Goal: Task Accomplishment & Management: Use online tool/utility

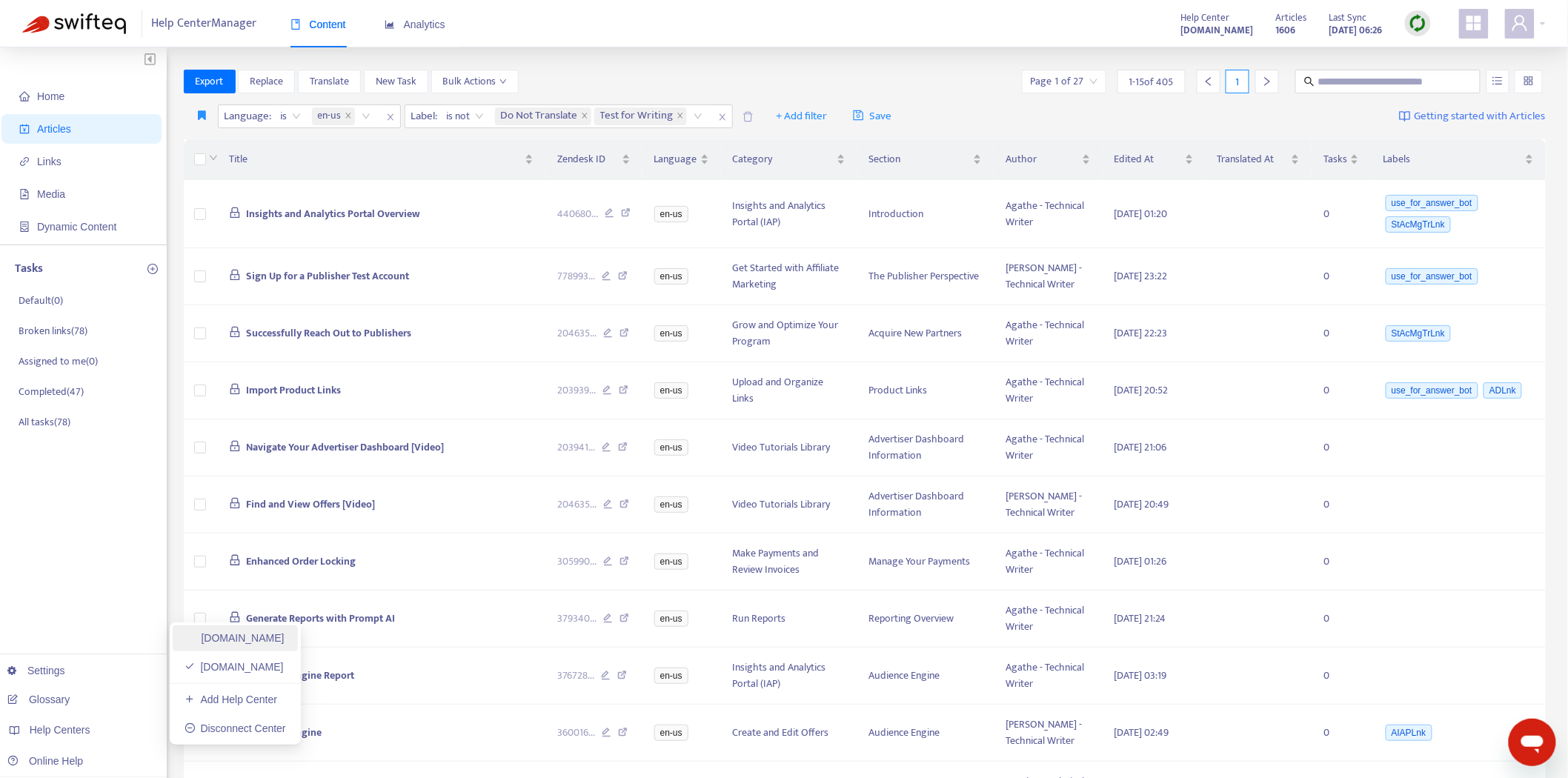
click at [285, 644] on link "[DOMAIN_NAME]" at bounding box center [235, 638] width 100 height 12
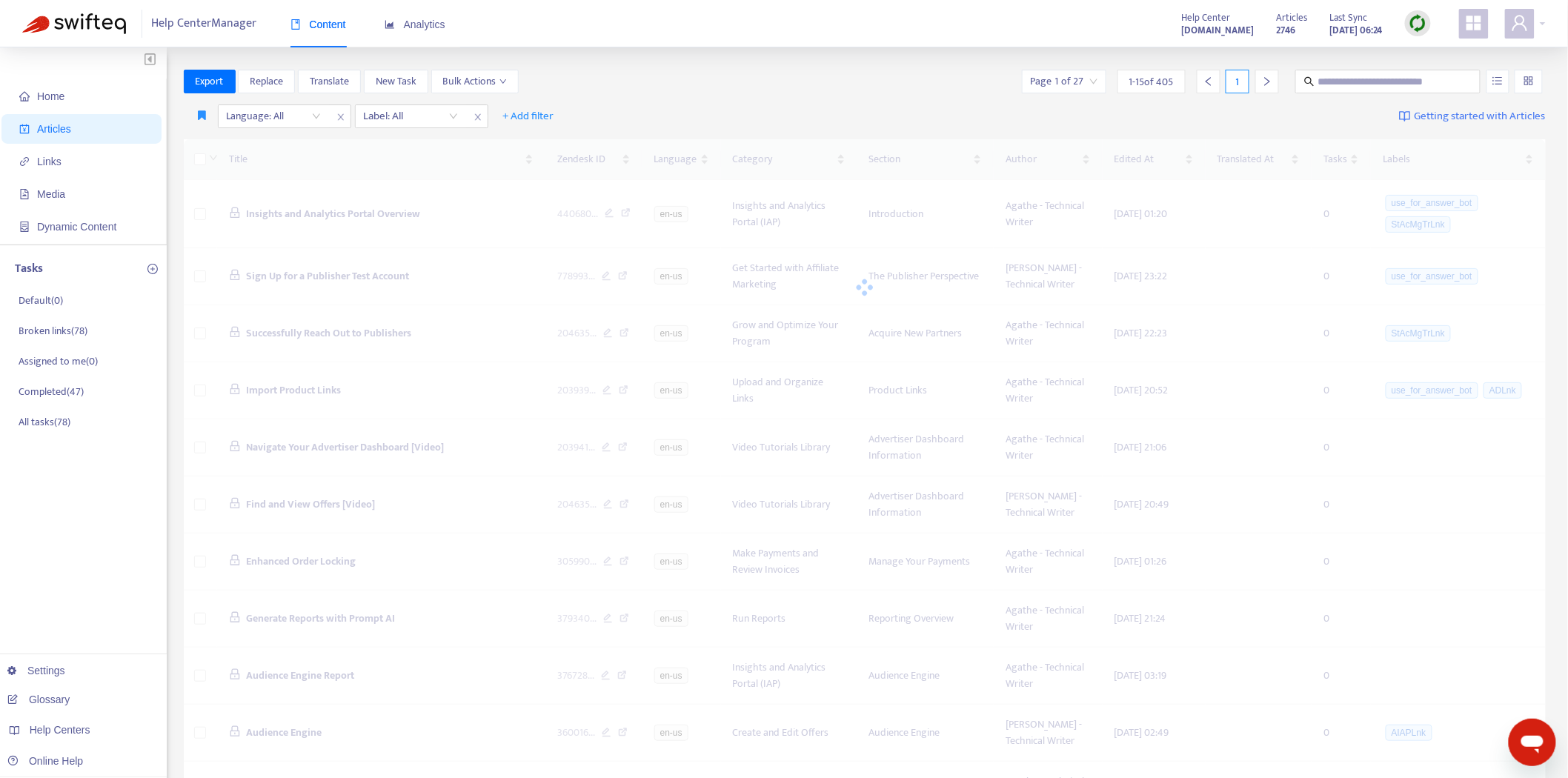
click at [1418, 40] on div "Help Center Manager Content Analytics Help Center [DOMAIN_NAME] Articles 2746 L…" at bounding box center [784, 23] width 1568 height 48
click at [1423, 29] on img at bounding box center [1418, 23] width 18 height 18
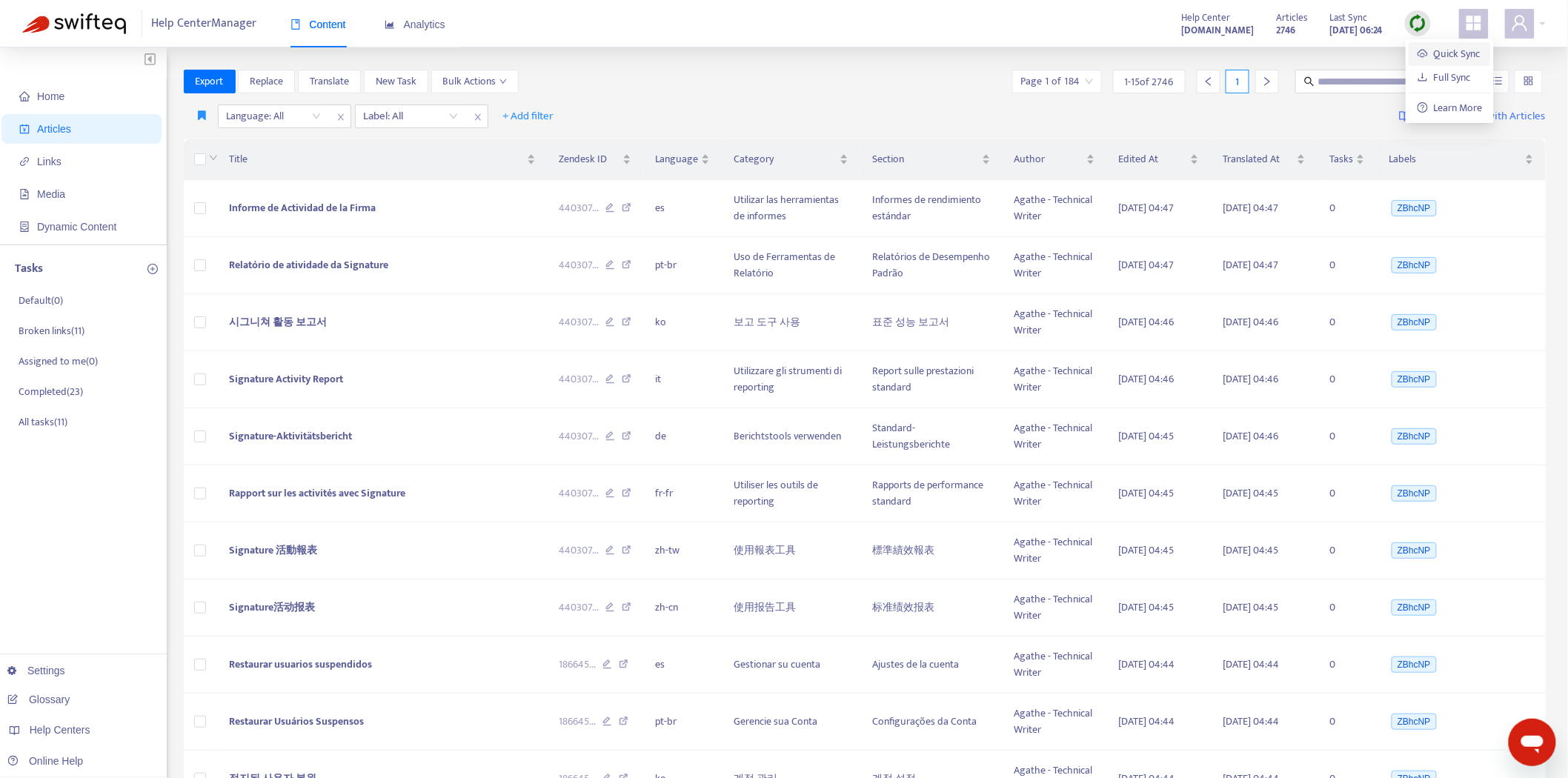
click at [1452, 58] on link "Quick Sync" at bounding box center [1449, 53] width 63 height 17
click at [203, 108] on button "button" at bounding box center [202, 116] width 30 height 23
click at [204, 141] on span "Pub dash" at bounding box center [220, 146] width 41 height 17
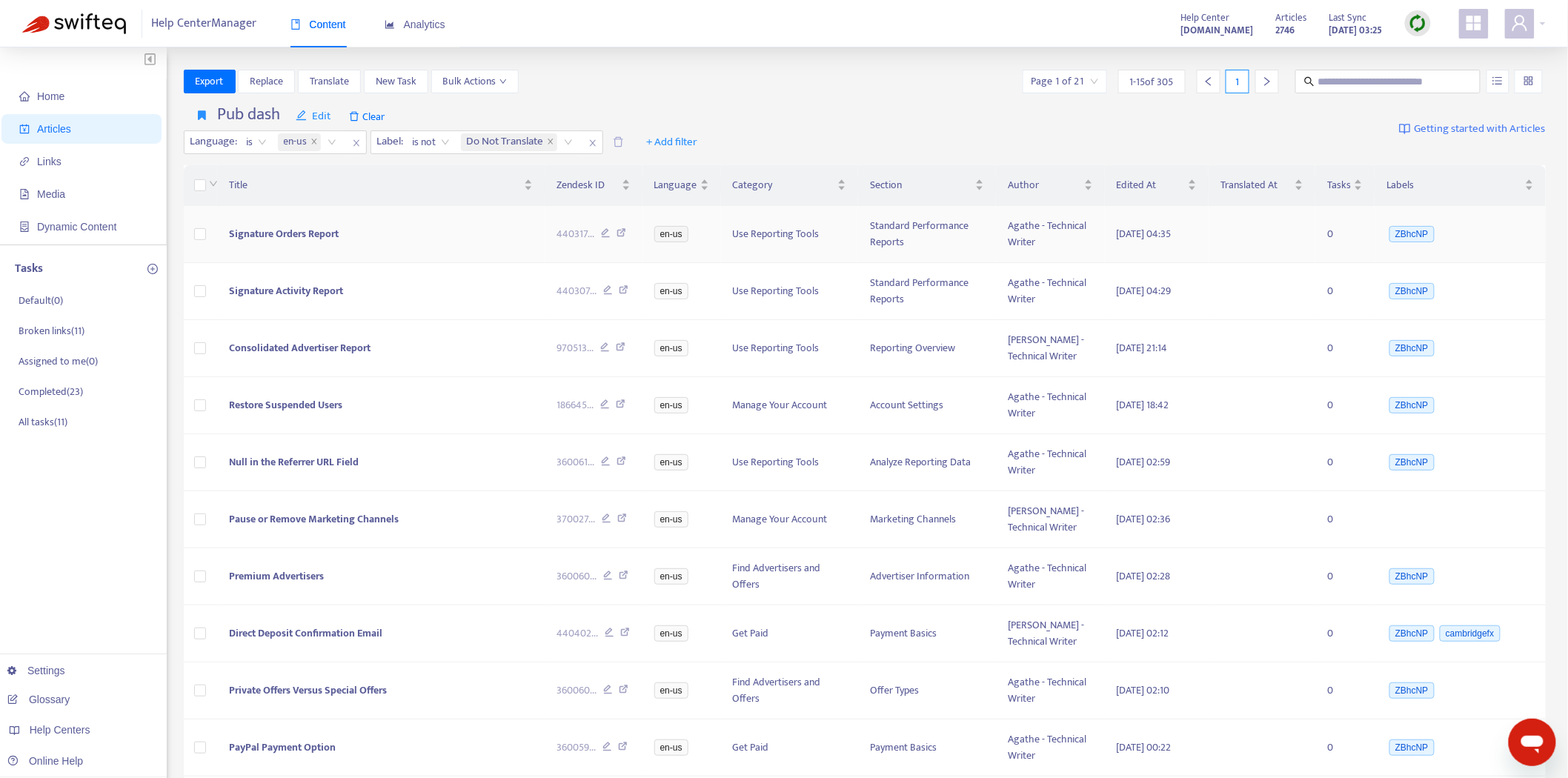
click at [257, 226] on span "Signature Orders Report" at bounding box center [283, 234] width 109 height 17
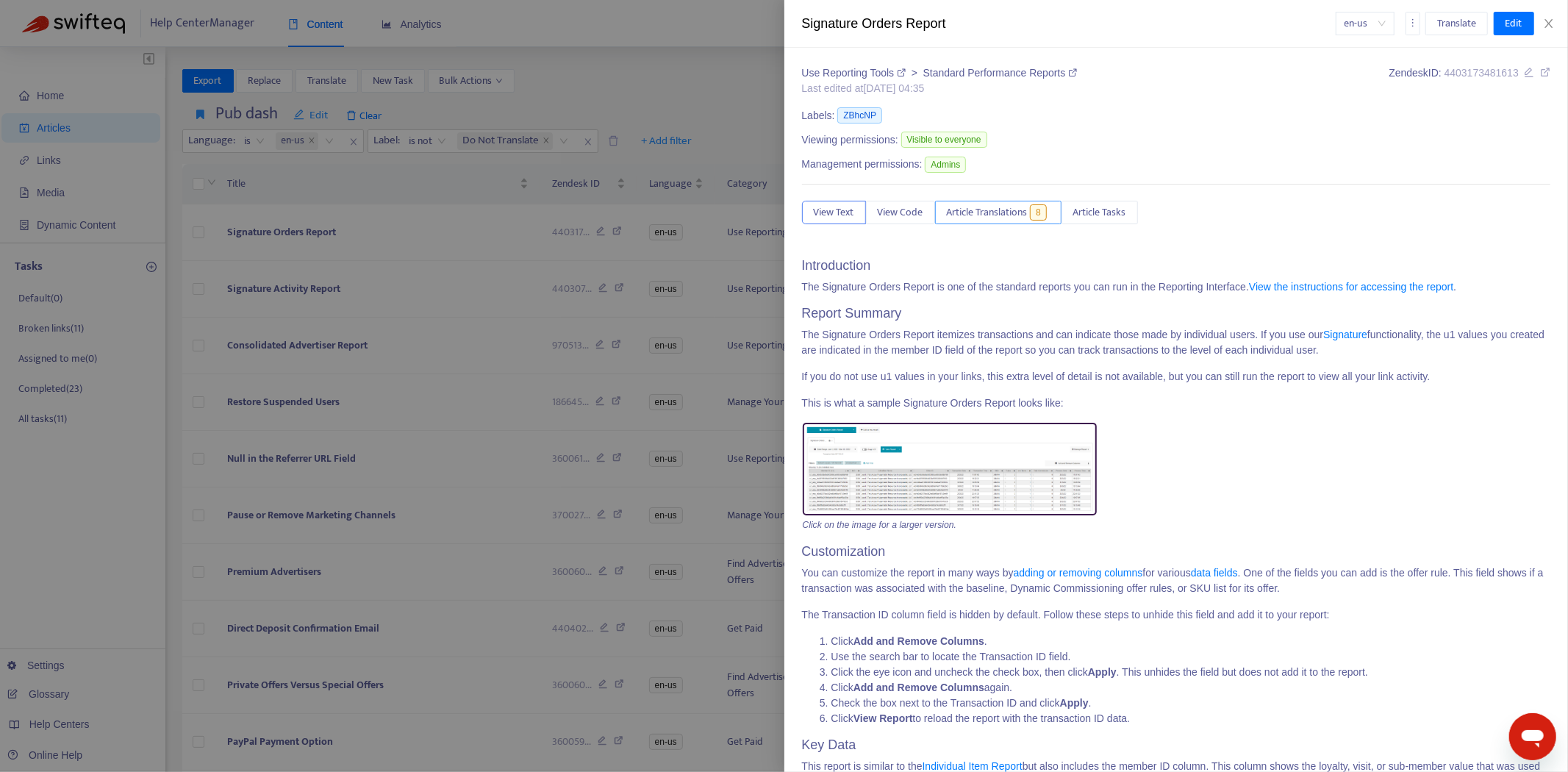
click at [1009, 211] on span "Article Translations" at bounding box center [987, 213] width 81 height 17
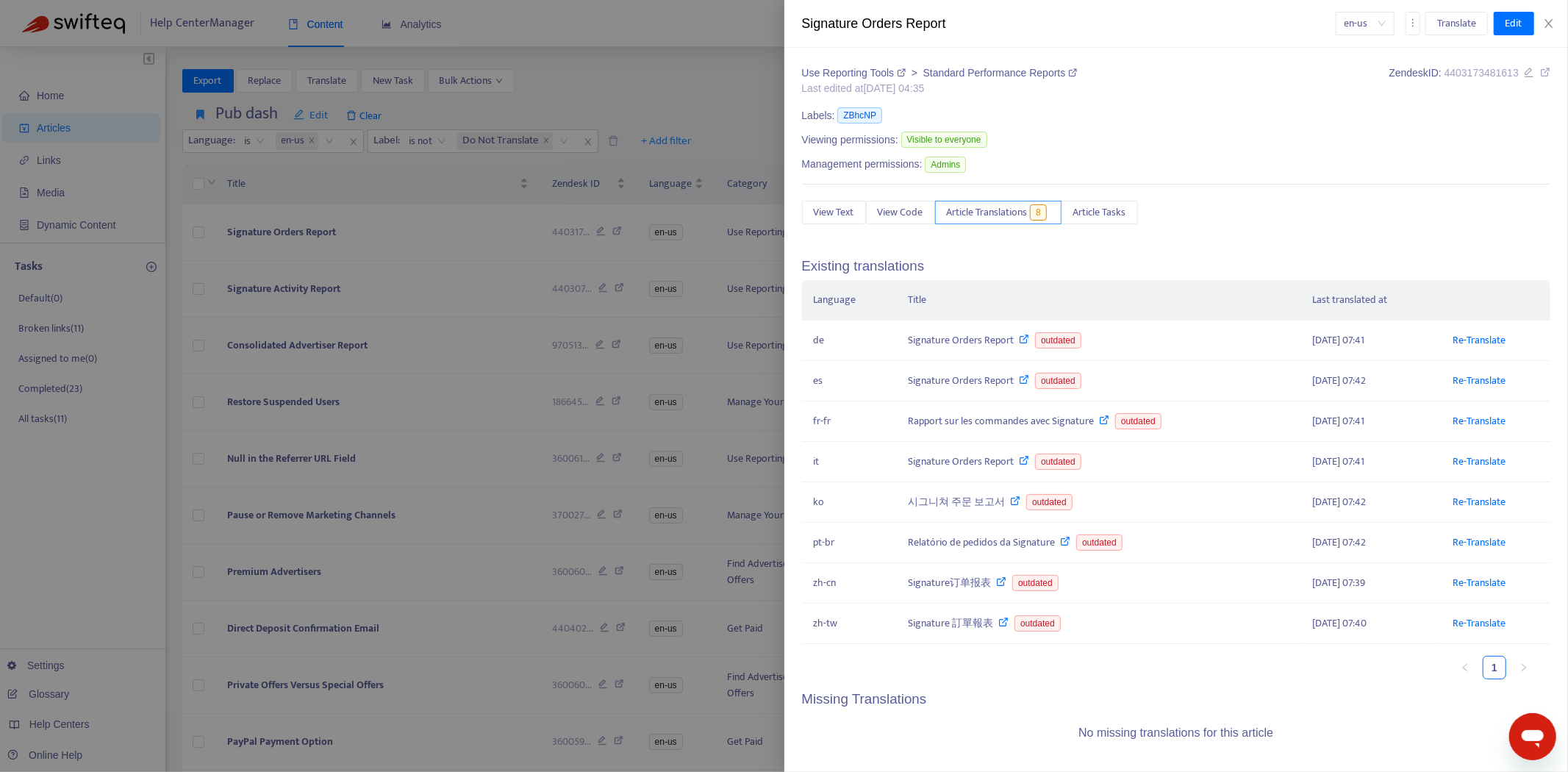
click at [1008, 211] on span "Article Translations" at bounding box center [987, 213] width 81 height 17
click at [346, 214] on div at bounding box center [784, 386] width 1568 height 772
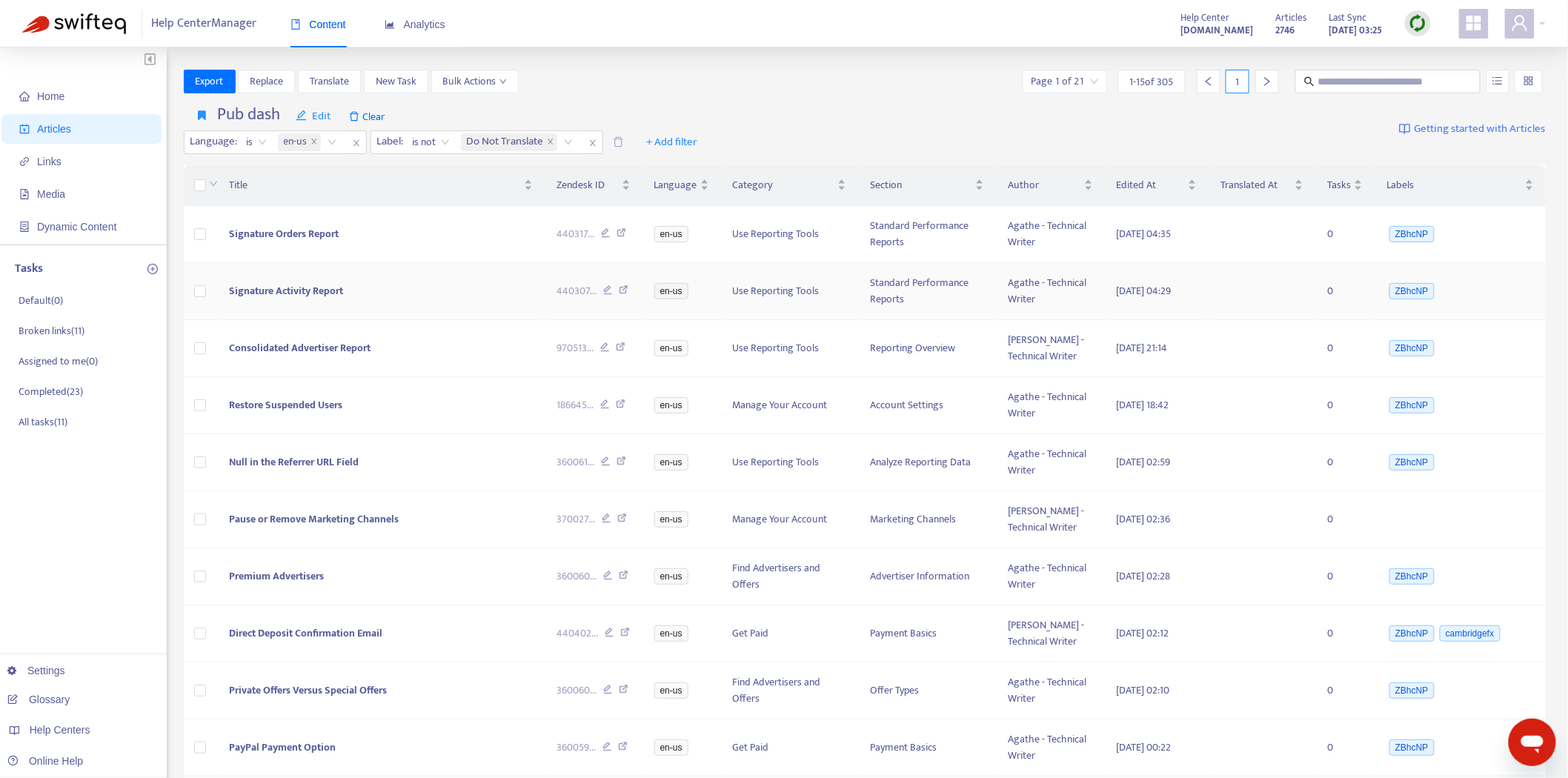
click at [297, 287] on span "Signature Activity Report" at bounding box center [286, 291] width 114 height 17
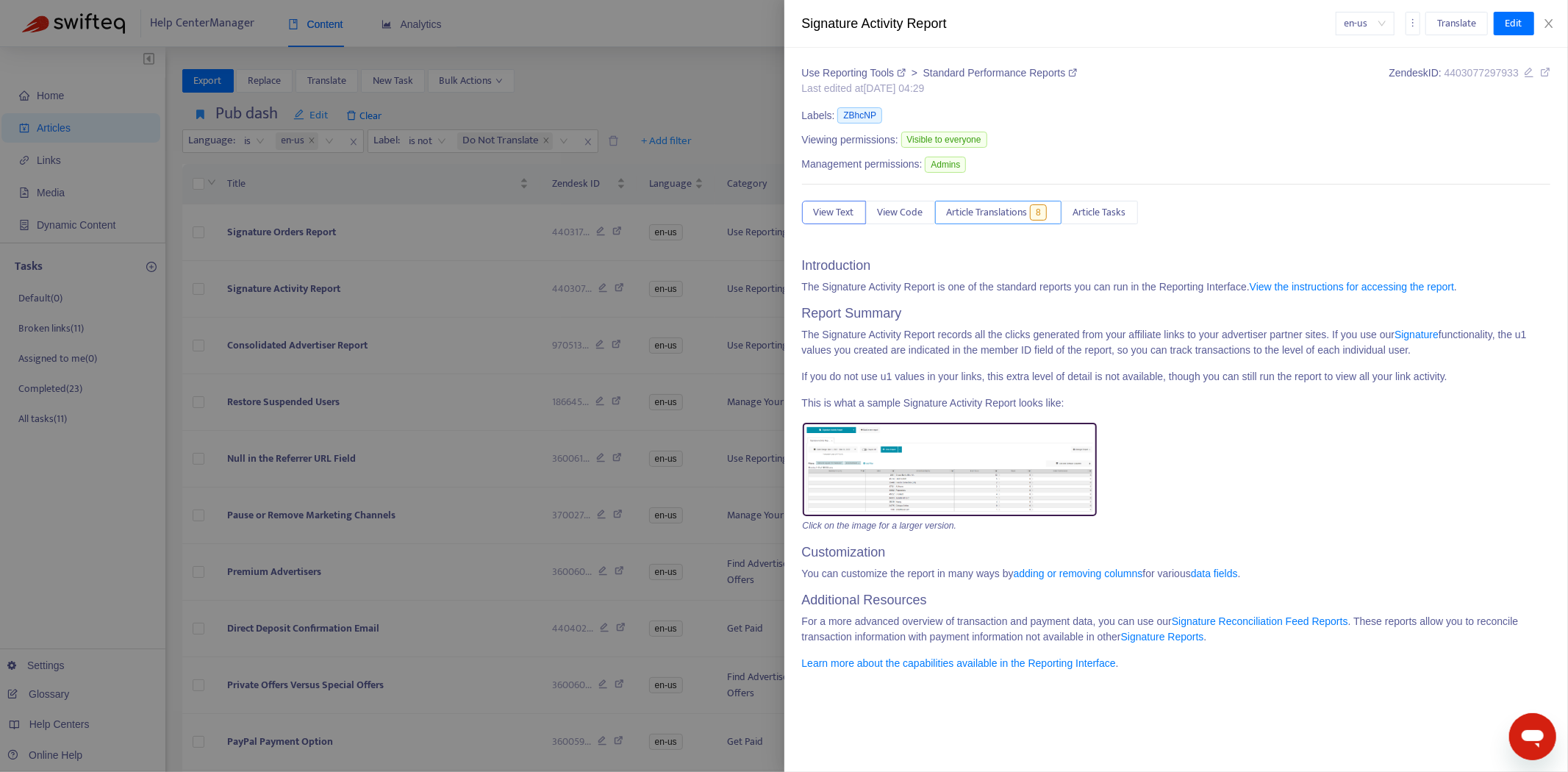
click at [990, 224] on button "Article Translations 8" at bounding box center [998, 212] width 127 height 23
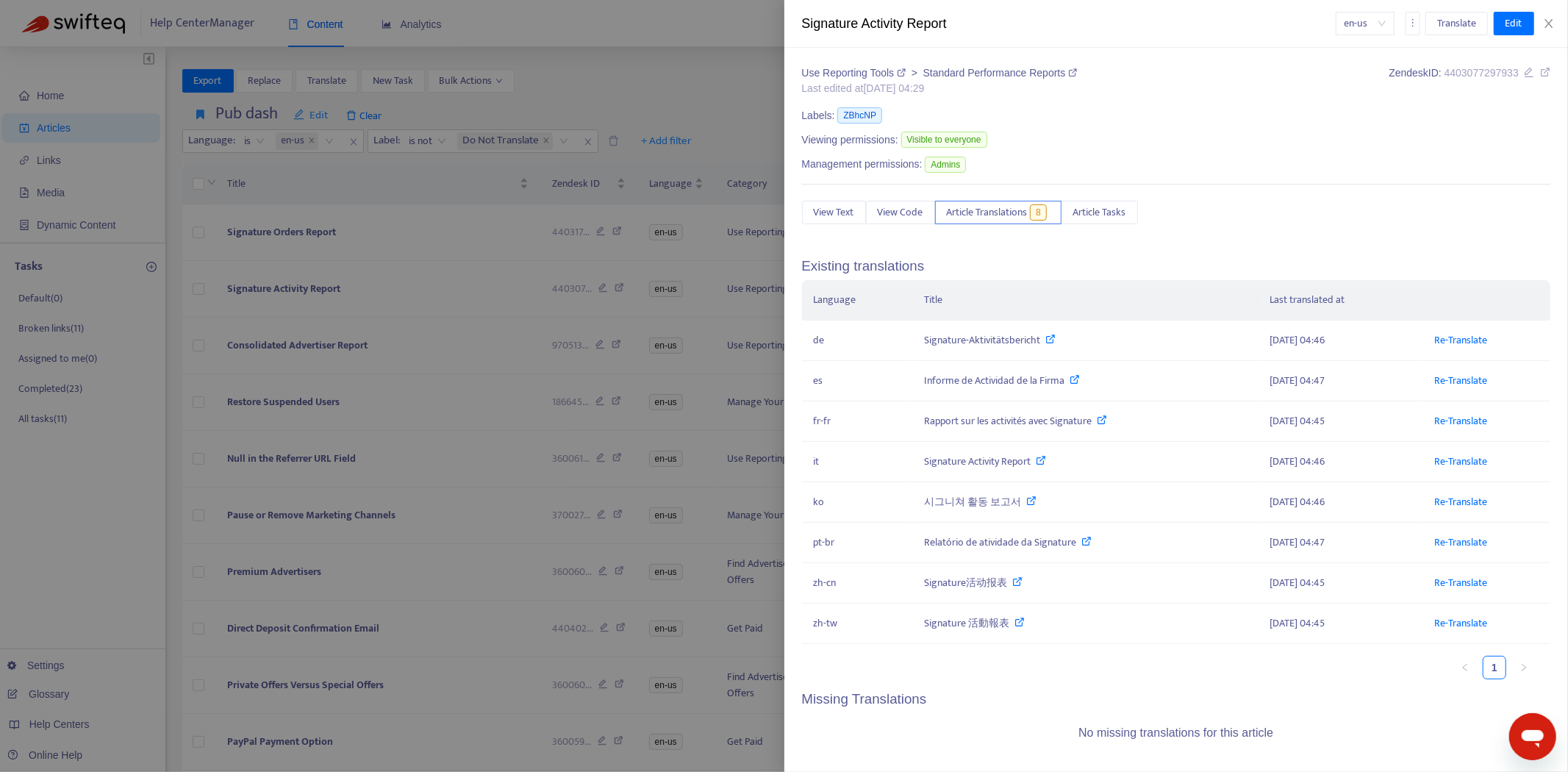
click at [395, 263] on div at bounding box center [784, 386] width 1568 height 772
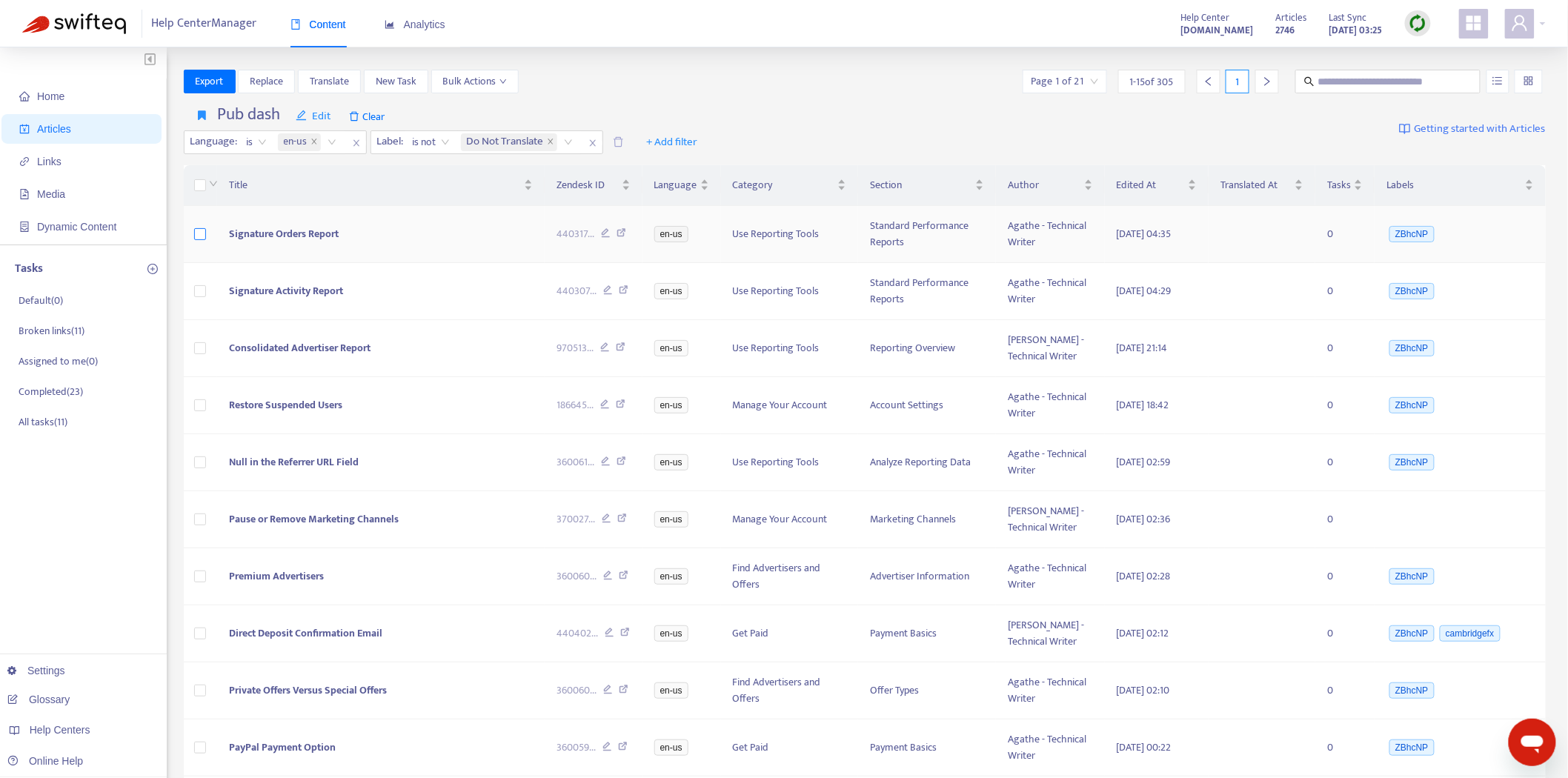
click at [197, 228] on label at bounding box center [200, 234] width 12 height 17
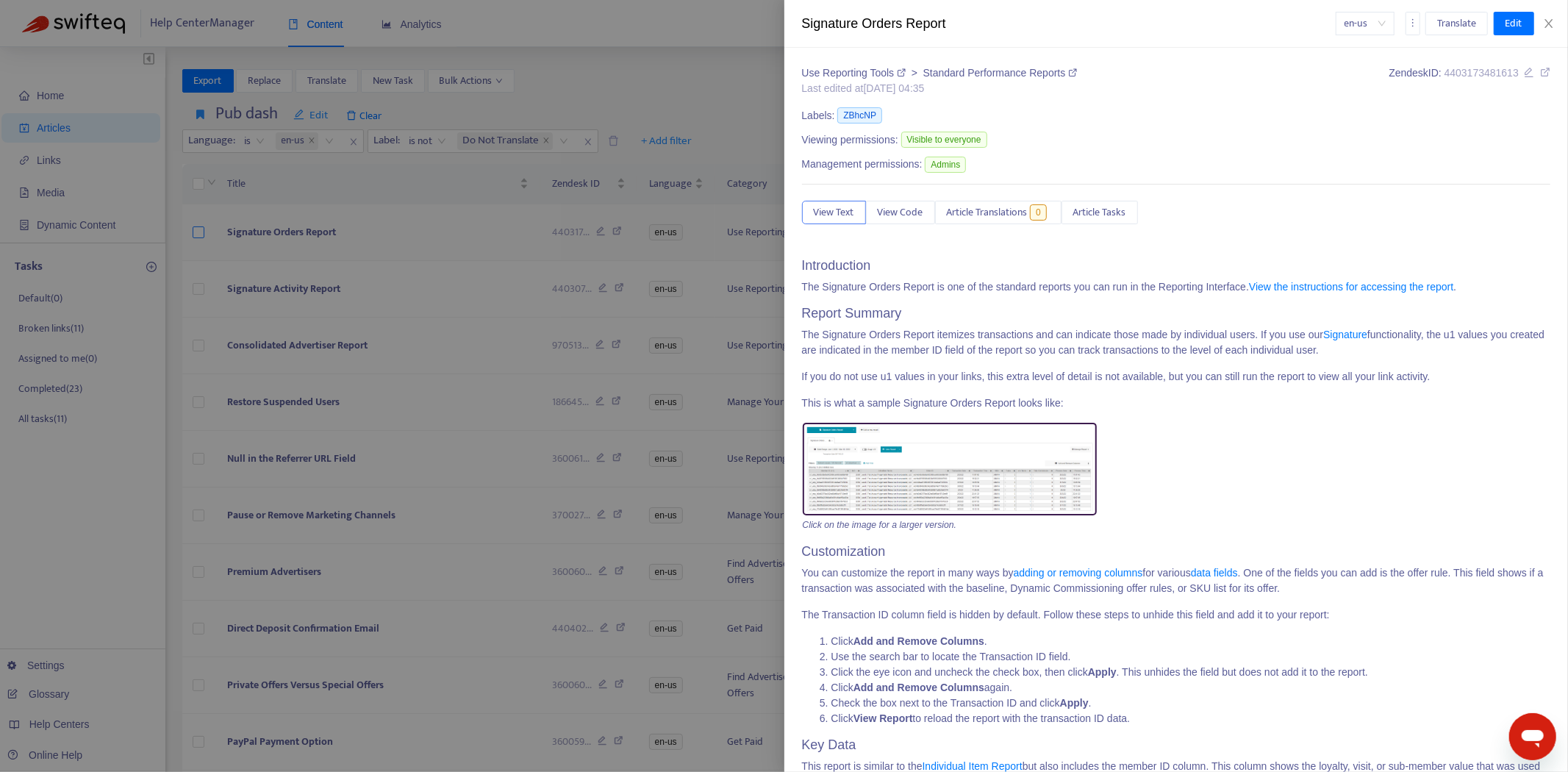
click at [196, 231] on div at bounding box center [784, 386] width 1568 height 772
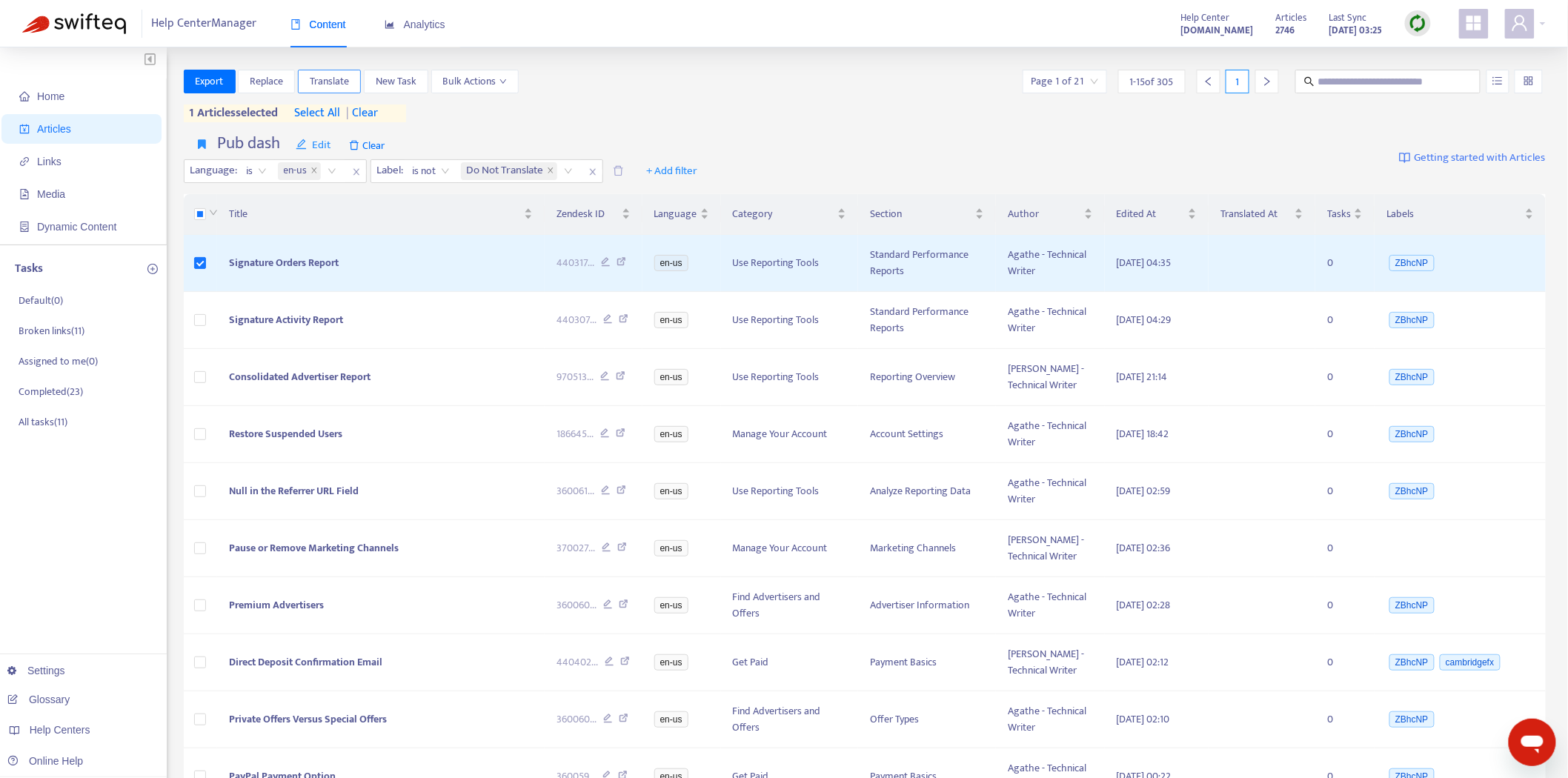
click at [333, 79] on span "Translate" at bounding box center [329, 82] width 39 height 17
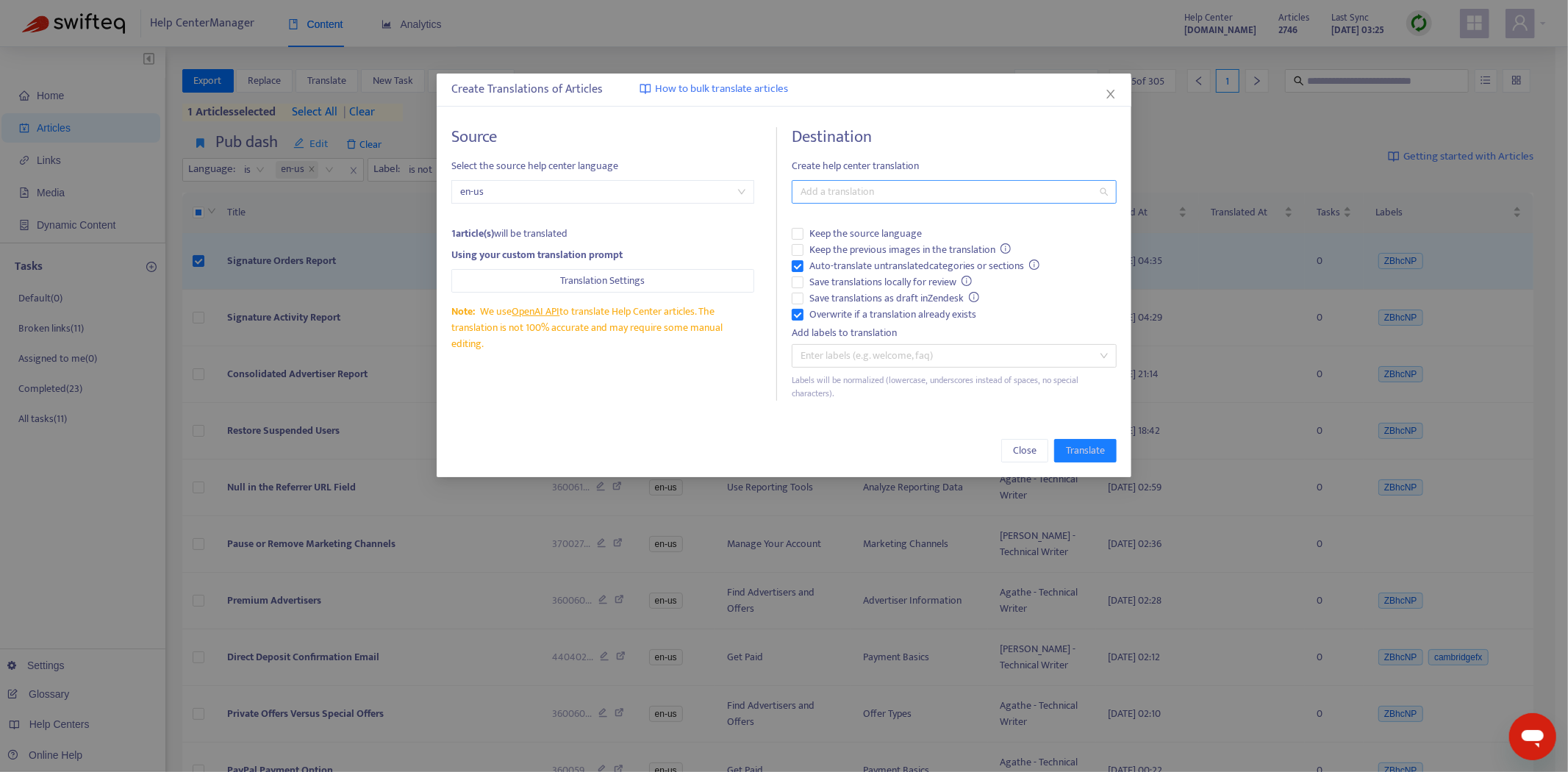
click at [921, 190] on div at bounding box center [946, 192] width 302 height 17
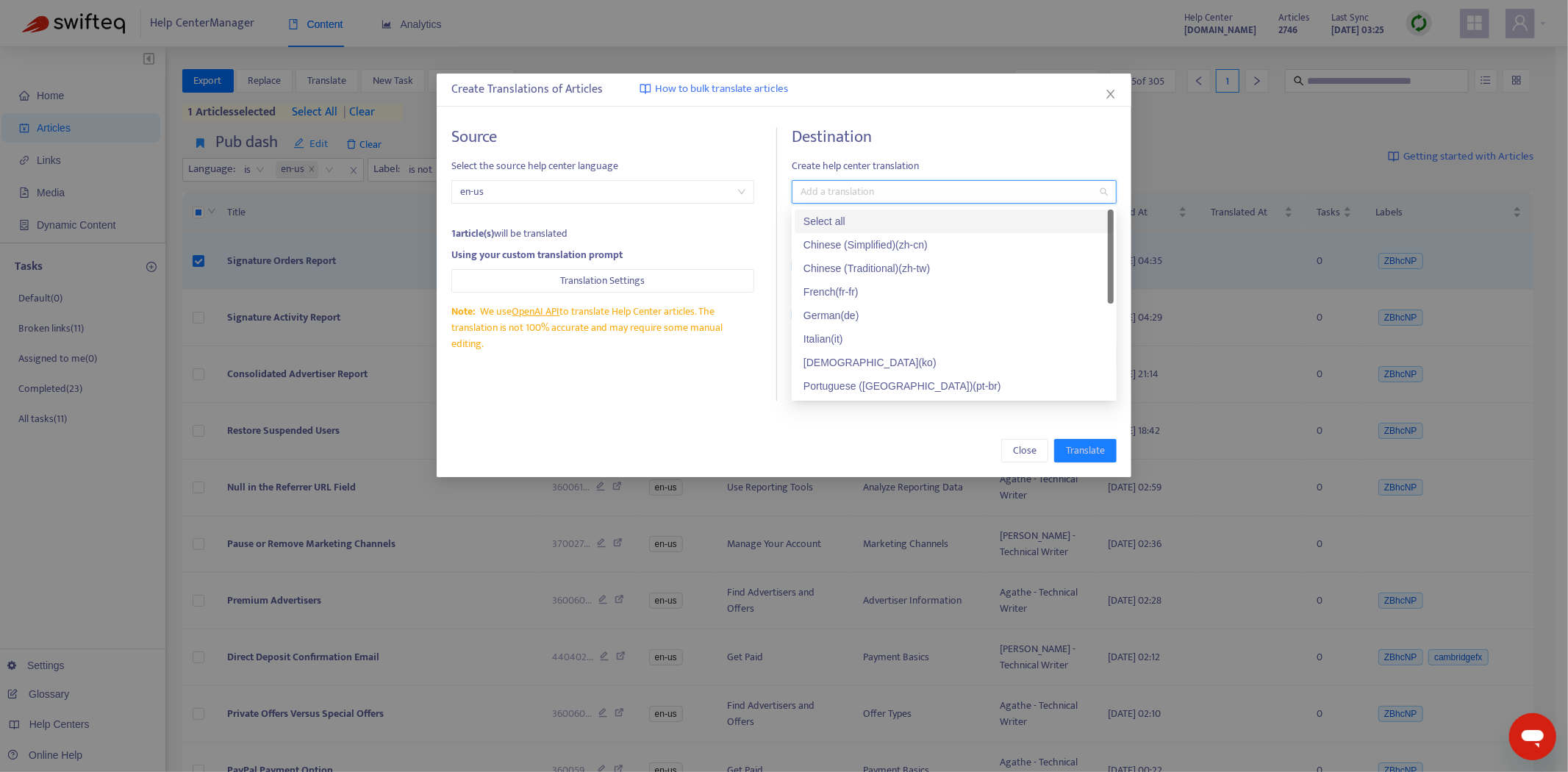
click at [907, 228] on div "Select all" at bounding box center [954, 221] width 302 height 17
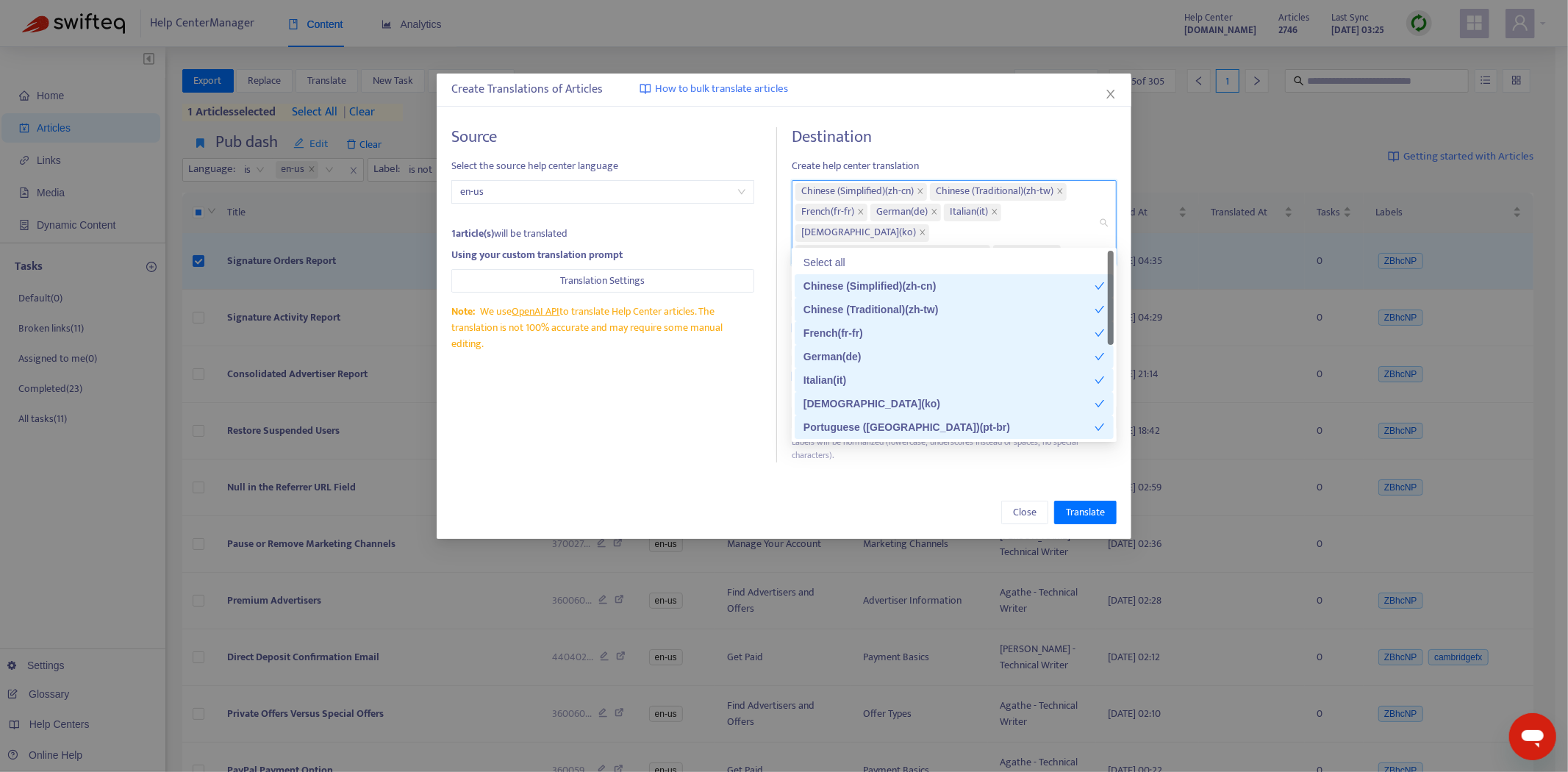
click at [865, 486] on div "Close Translate" at bounding box center [784, 512] width 694 height 53
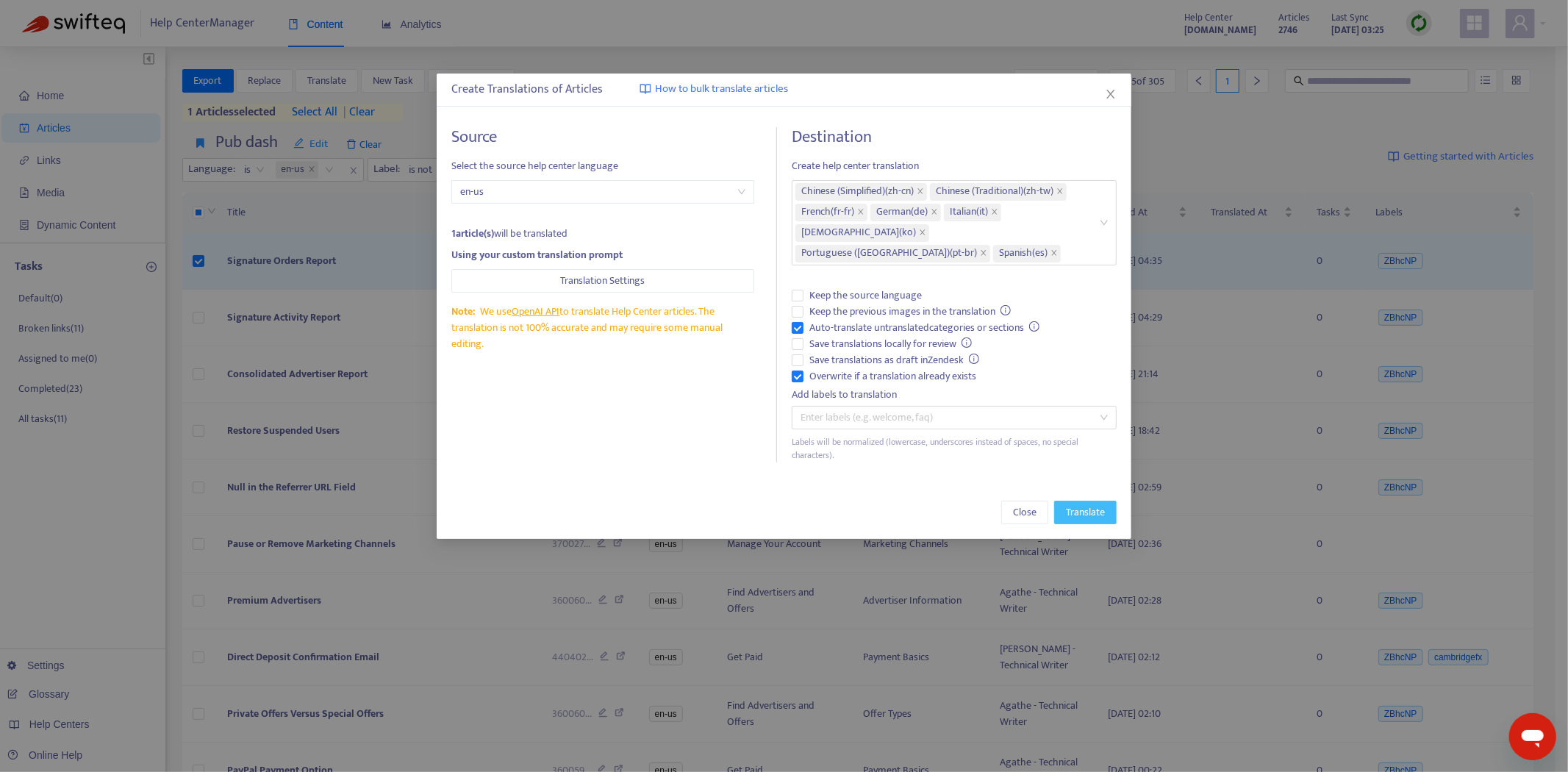
click at [1083, 504] on span "Translate" at bounding box center [1085, 512] width 39 height 17
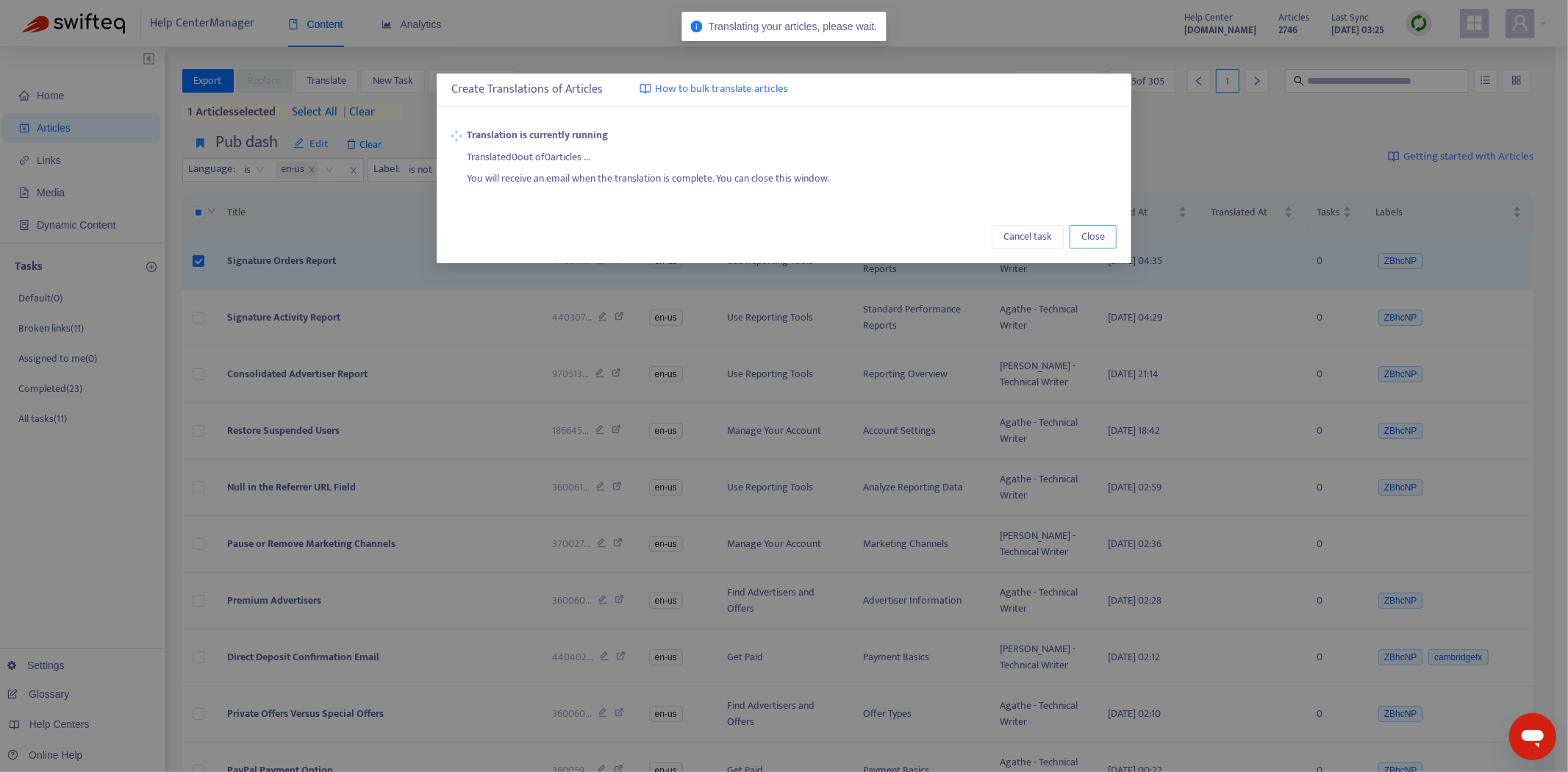
click at [1081, 237] on button "Close" at bounding box center [1092, 236] width 47 height 23
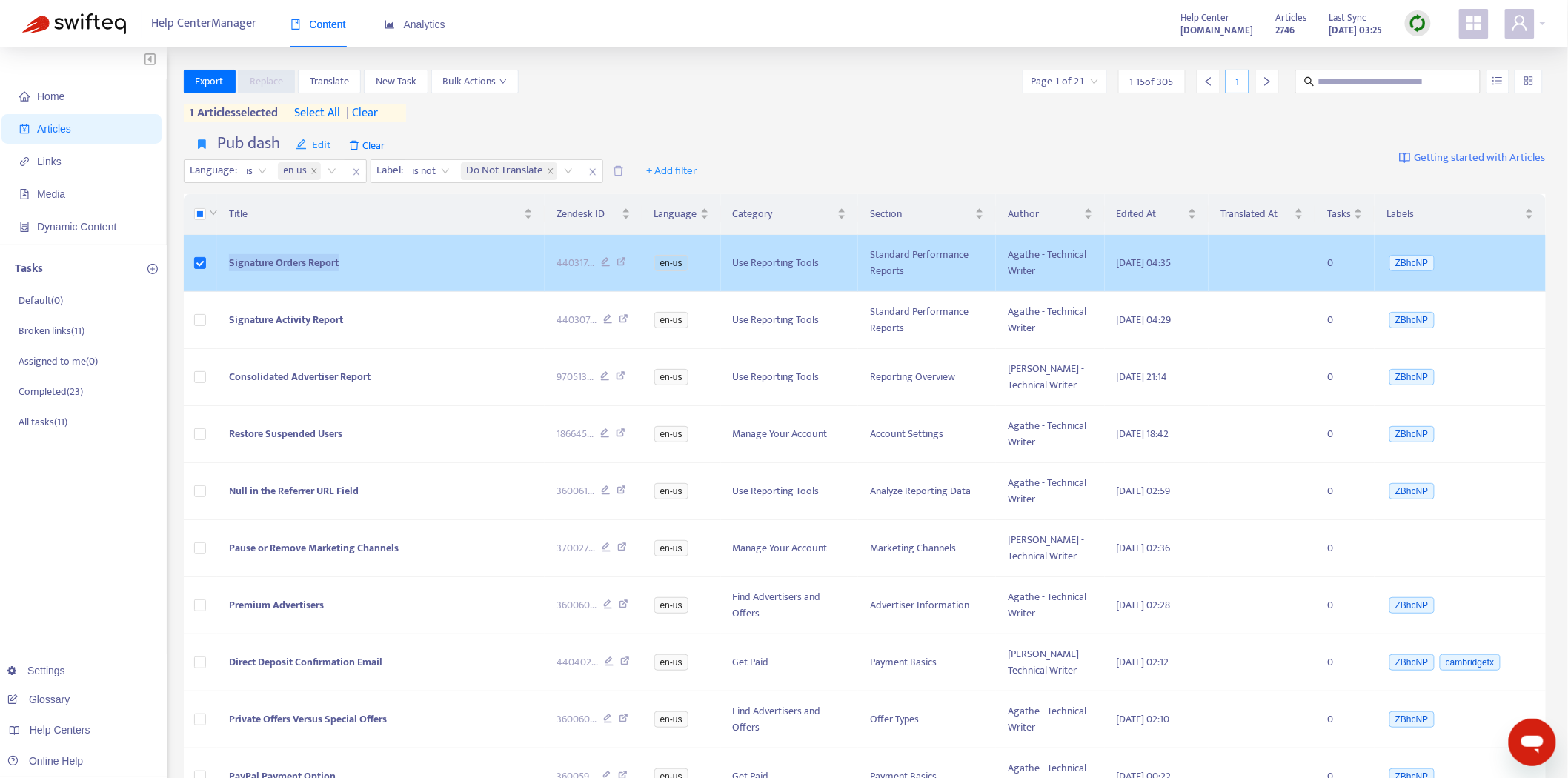
drag, startPoint x: 309, startPoint y: 278, endPoint x: 226, endPoint y: 284, distance: 83.2
click at [226, 284] on td "Signature Orders Report" at bounding box center [381, 263] width 327 height 57
copy span "Signature Orders Report"
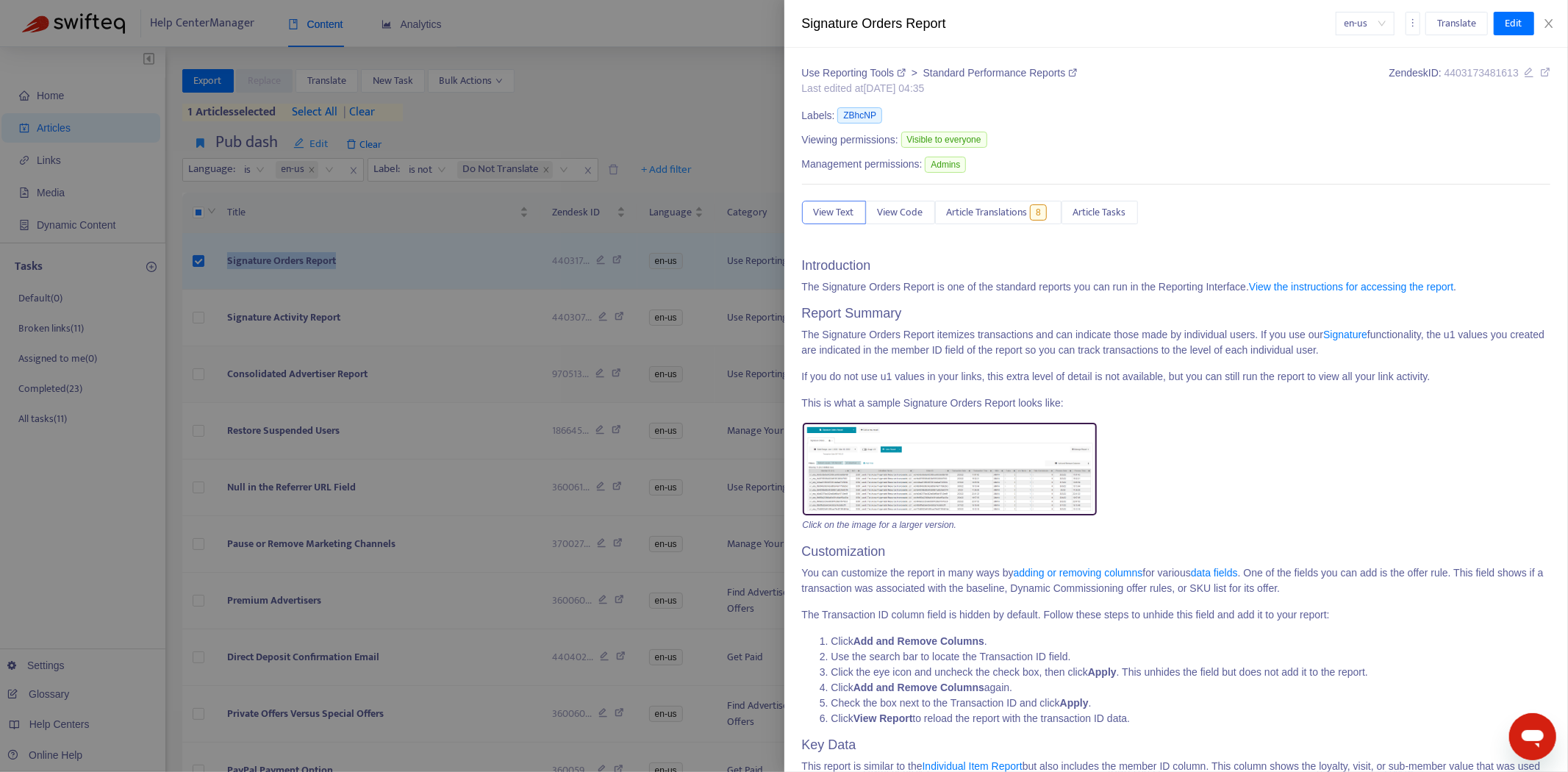
drag, startPoint x: 310, startPoint y: 376, endPoint x: 289, endPoint y: 387, distance: 23.7
click at [310, 376] on div at bounding box center [784, 386] width 1568 height 772
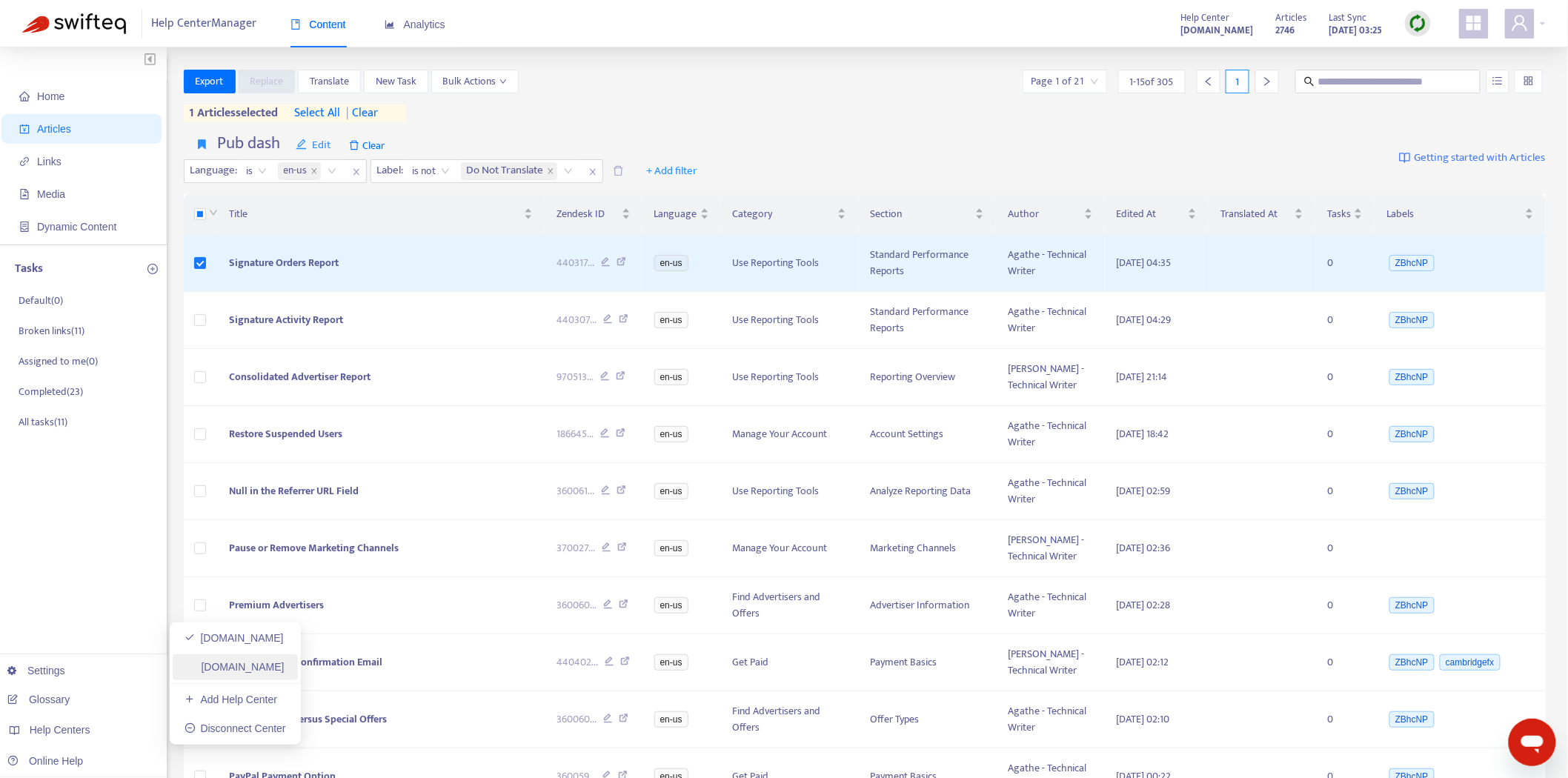
click at [258, 661] on link "[DOMAIN_NAME]" at bounding box center [235, 667] width 100 height 12
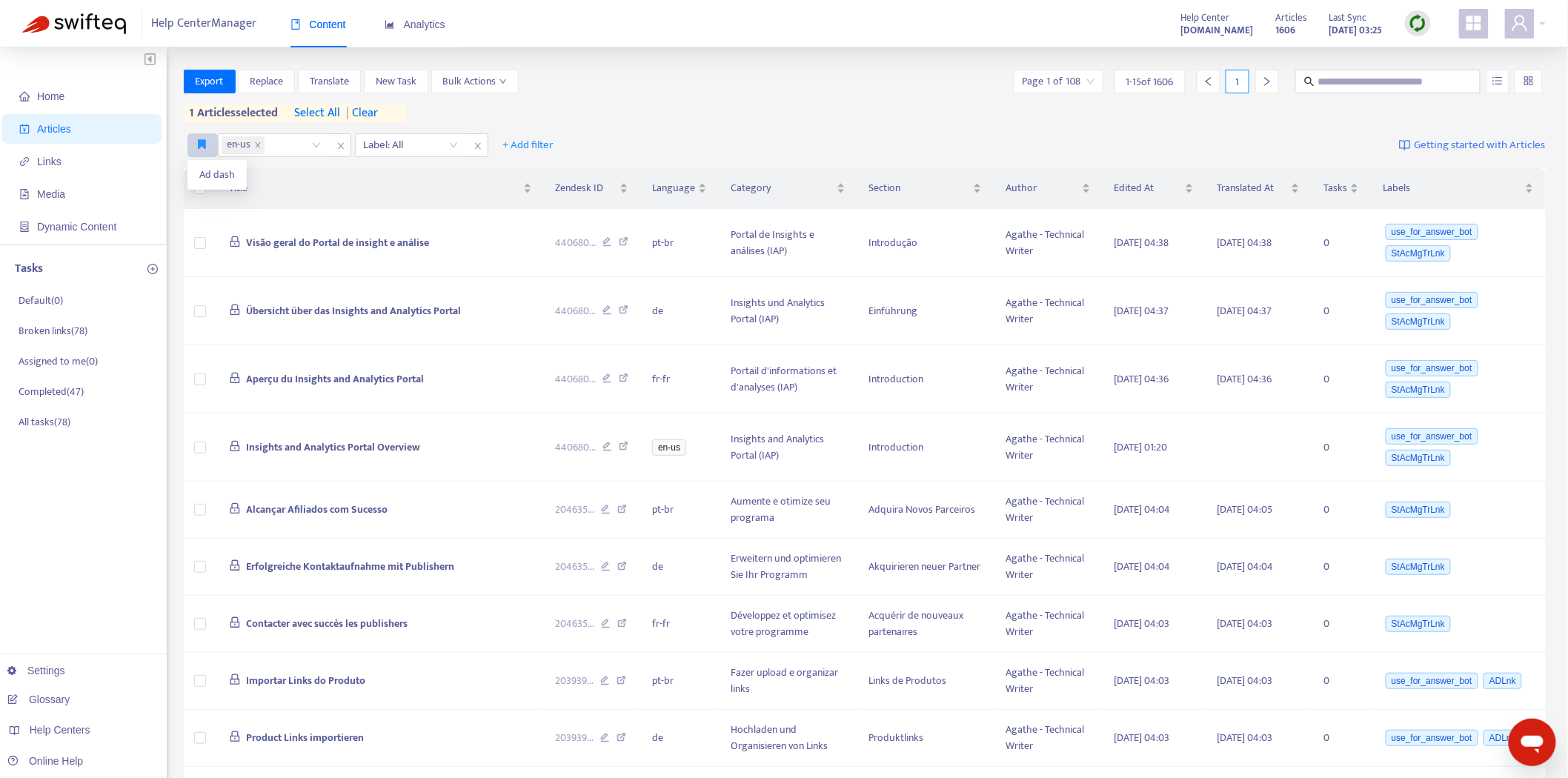
click at [200, 145] on icon "button" at bounding box center [203, 144] width 8 height 11
click at [206, 180] on span "Ad dash" at bounding box center [217, 175] width 36 height 17
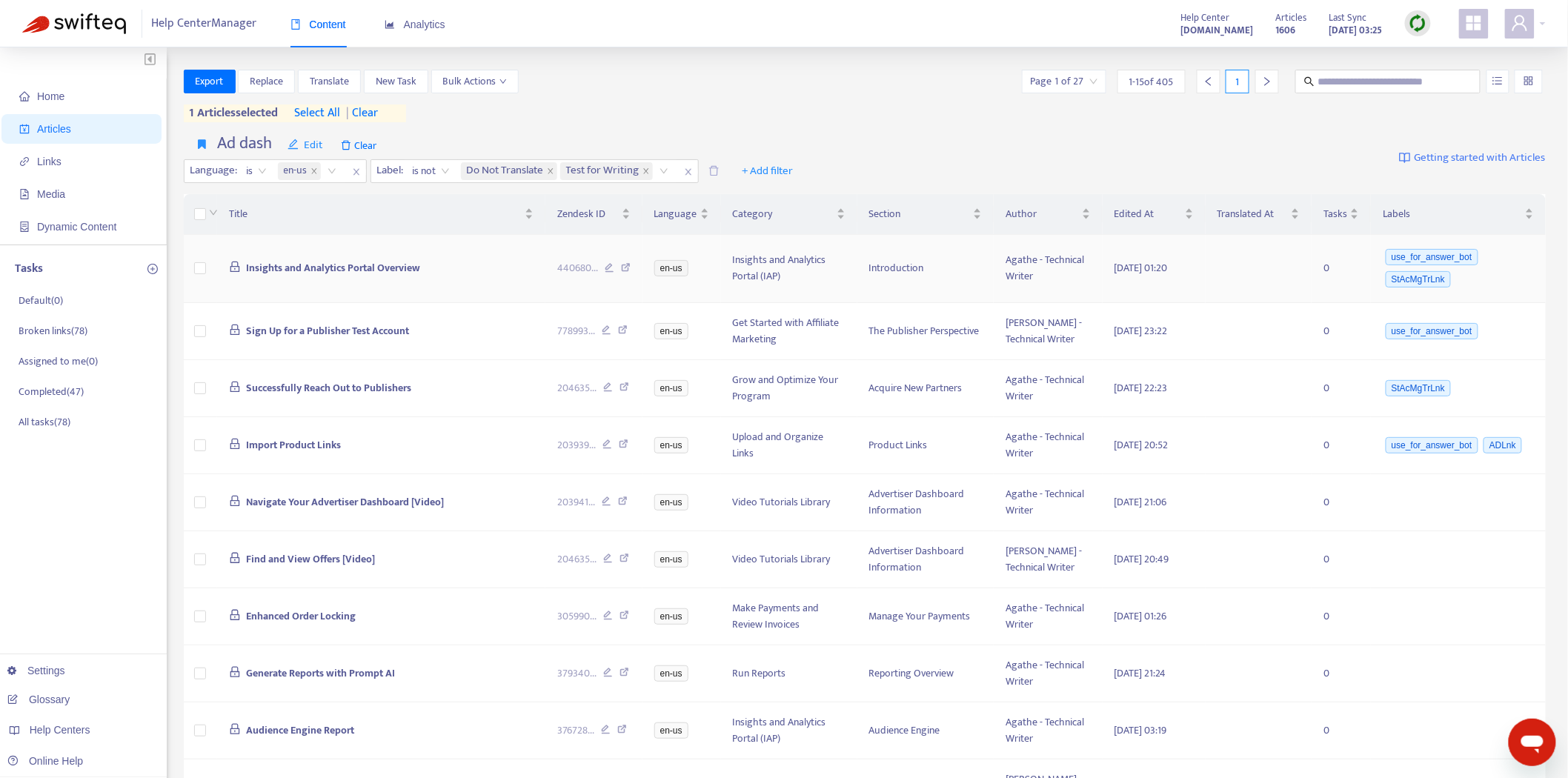
click at [329, 267] on span "Insights and Analytics Portal Overview" at bounding box center [332, 267] width 174 height 17
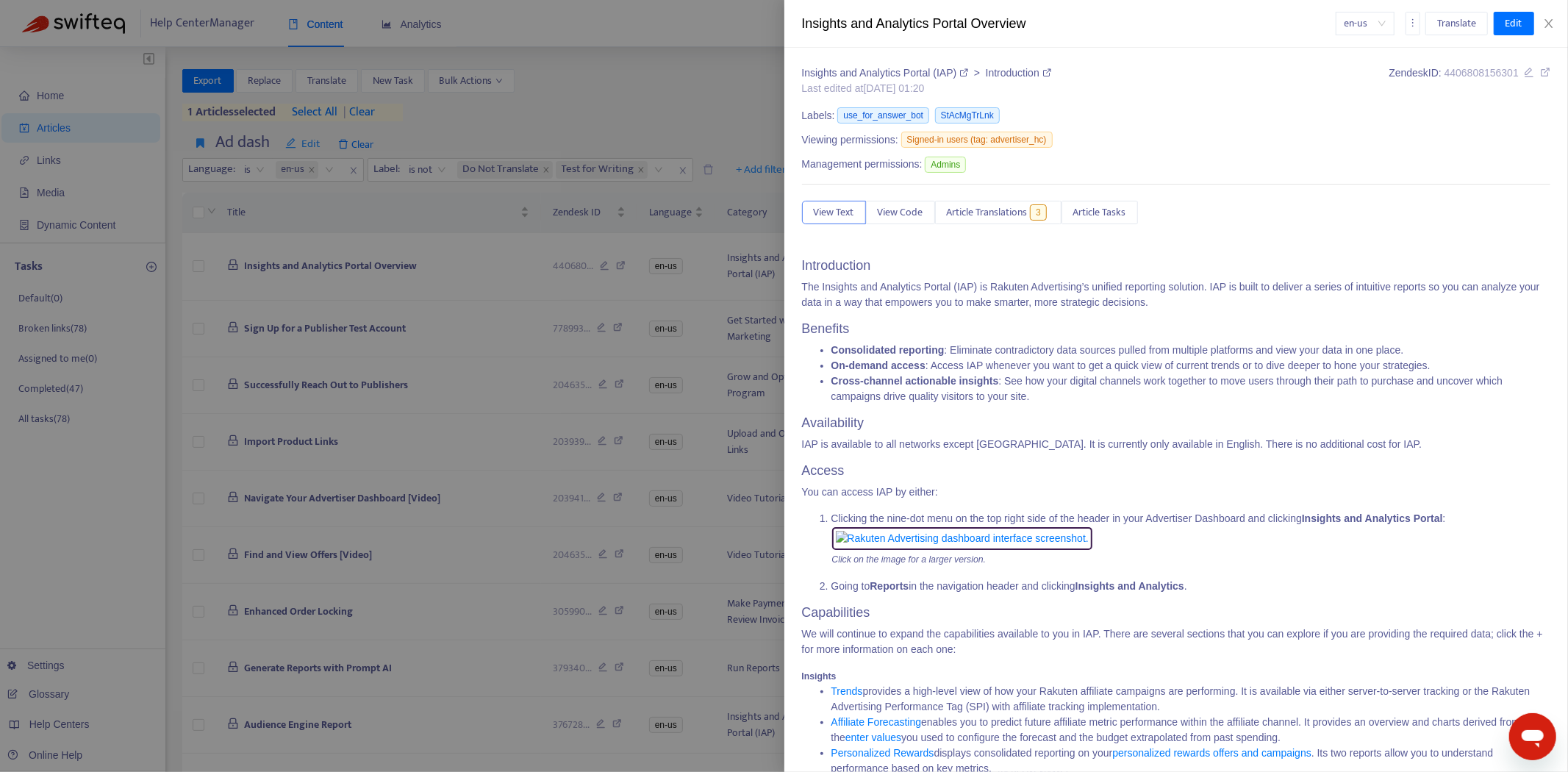
click at [1024, 199] on div "Insights and Analytics Portal (IAP) > Introduction Last edited at [DATE] 01:20 …" at bounding box center [1177, 582] width 749 height 1033
click at [1019, 211] on span "Article Translations" at bounding box center [987, 213] width 81 height 17
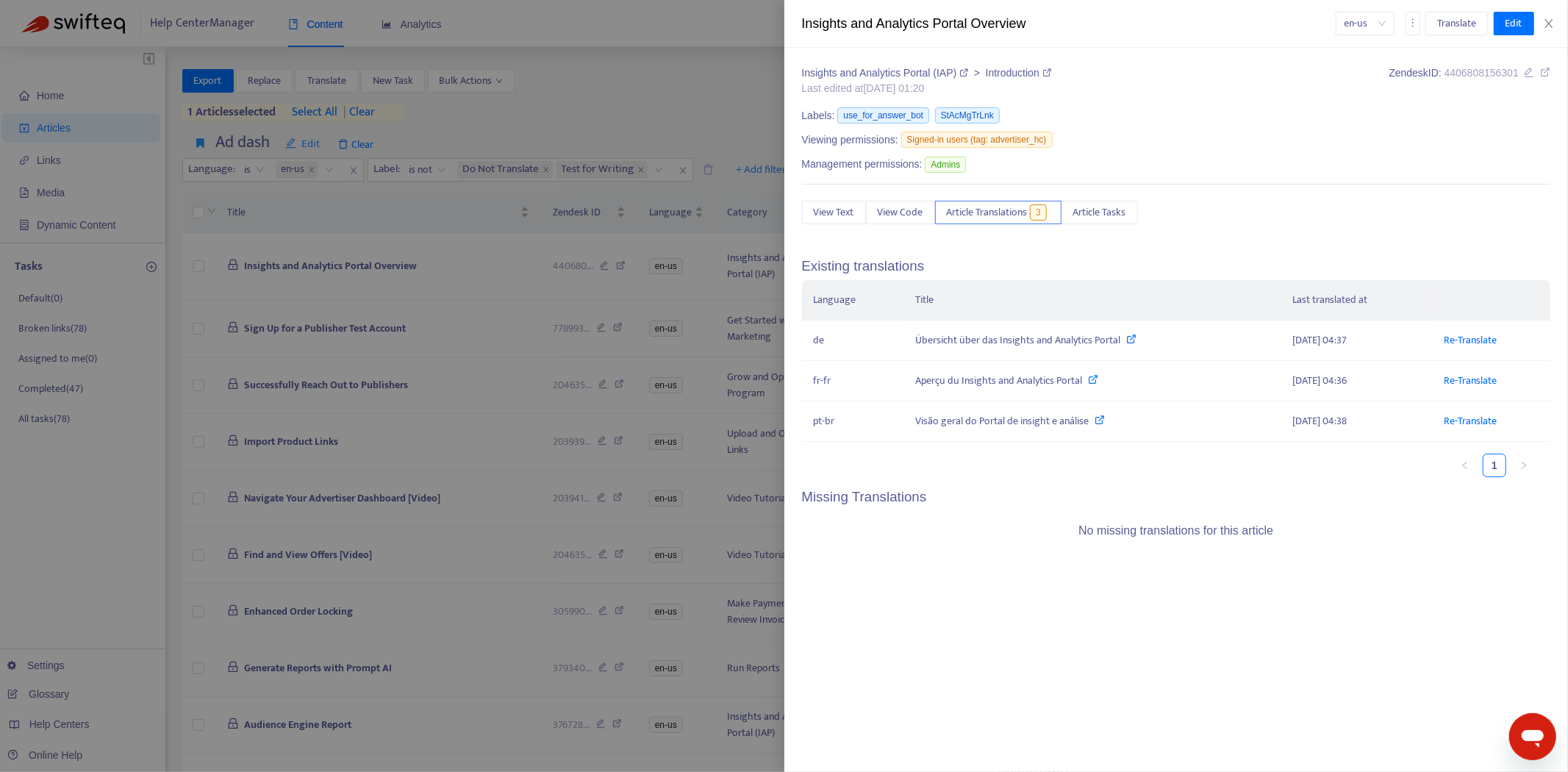
click at [317, 256] on div at bounding box center [784, 386] width 1568 height 772
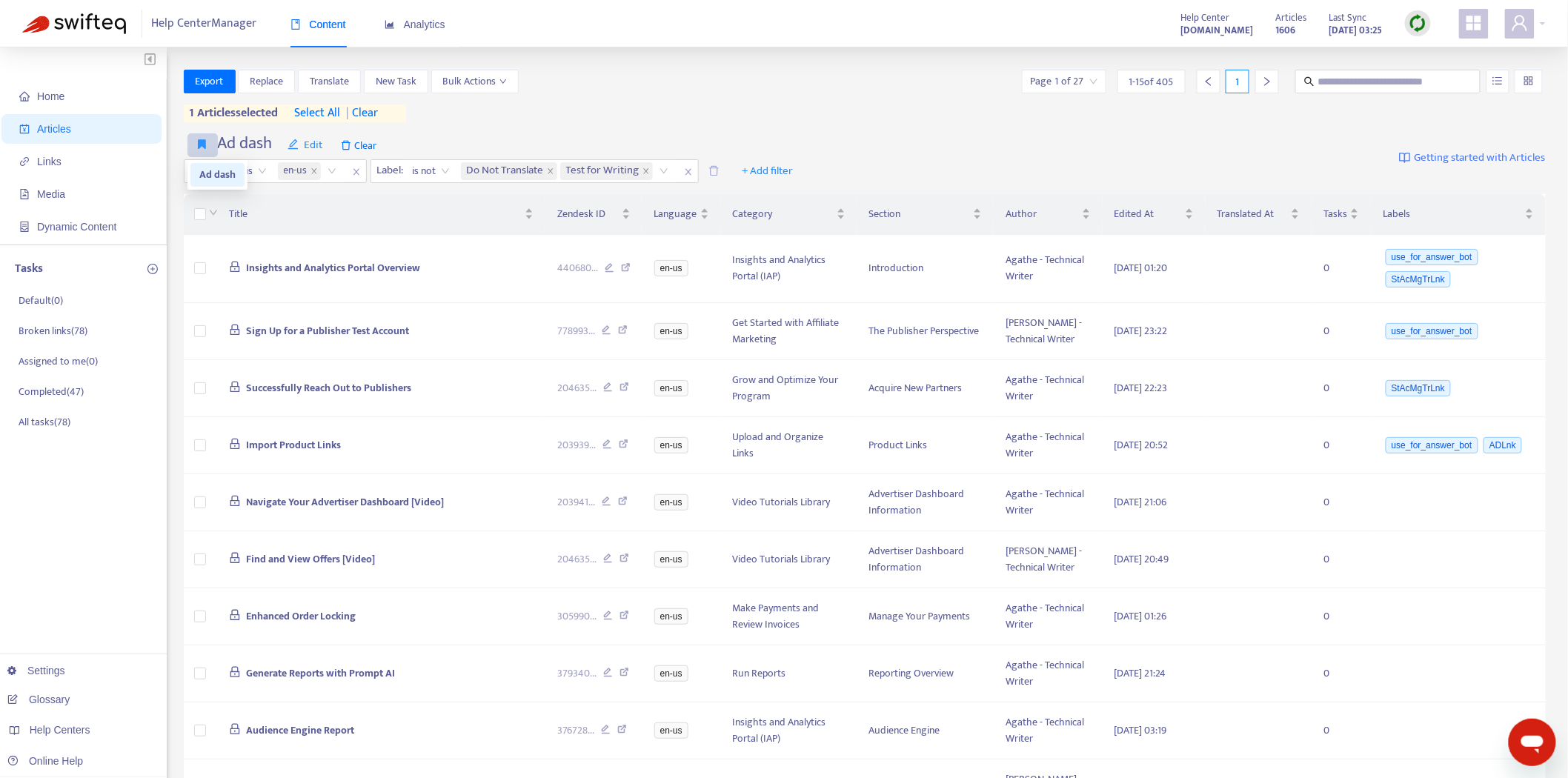
click at [195, 145] on button "button" at bounding box center [202, 145] width 30 height 23
click at [207, 183] on li "Ad dash" at bounding box center [217, 175] width 54 height 23
click at [316, 264] on span "Insights and Analytics Portal Overview" at bounding box center [332, 267] width 174 height 17
click at [295, 262] on span "Insights and Analytics Portal Overview" at bounding box center [332, 267] width 174 height 17
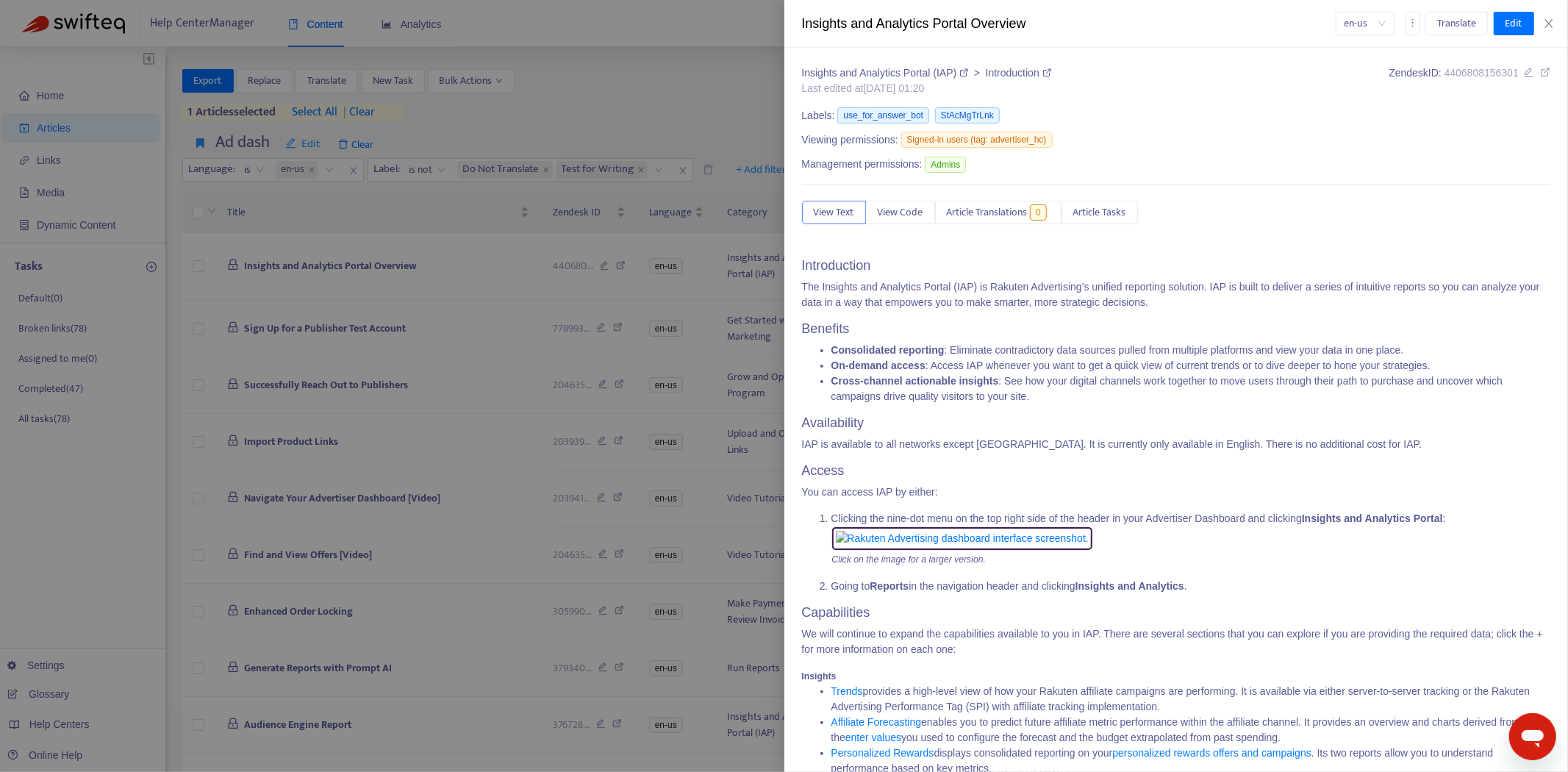
click at [321, 262] on div at bounding box center [784, 386] width 1568 height 772
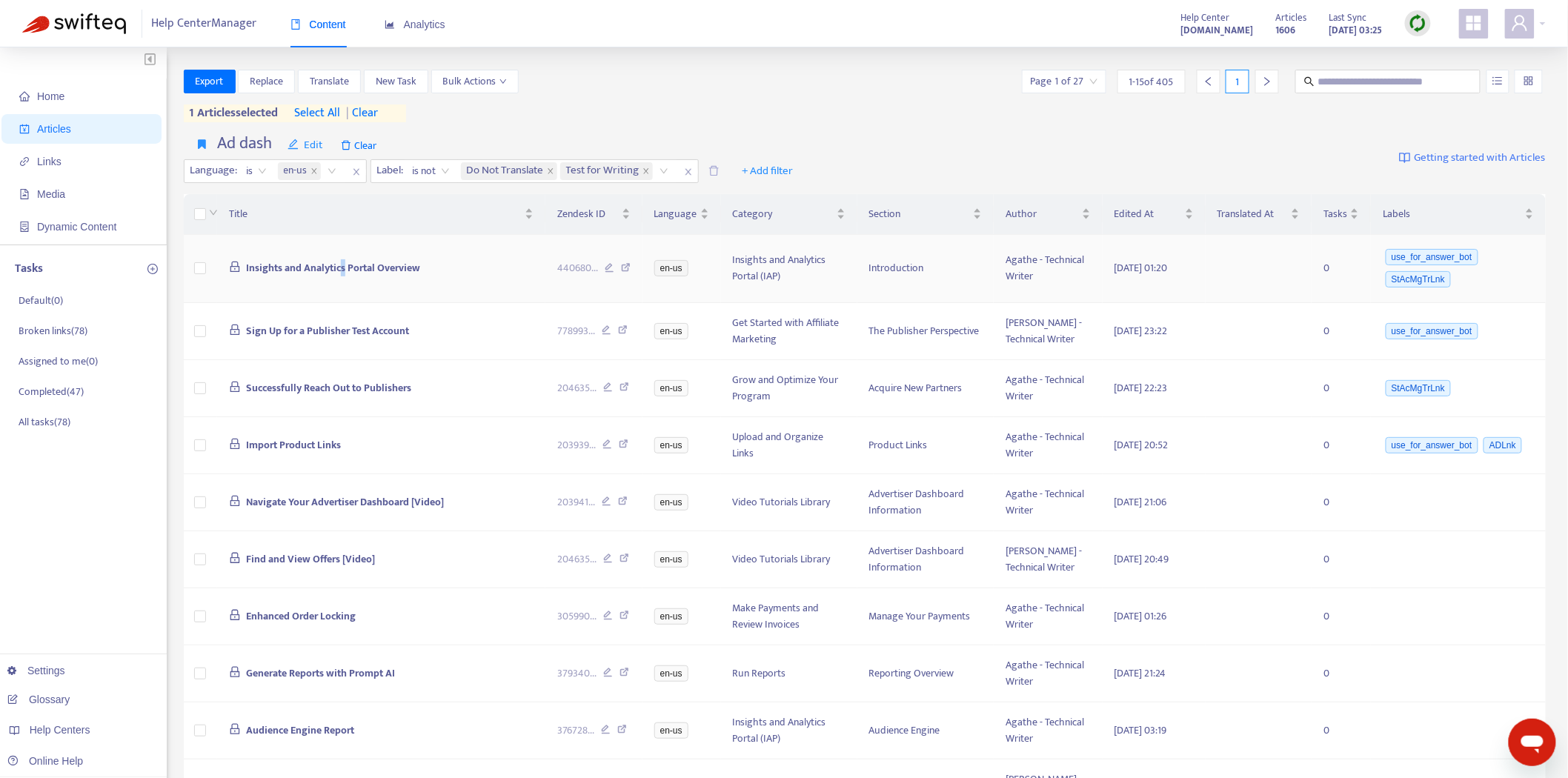
click at [346, 254] on td "Insights and Analytics Portal Overview" at bounding box center [381, 269] width 328 height 69
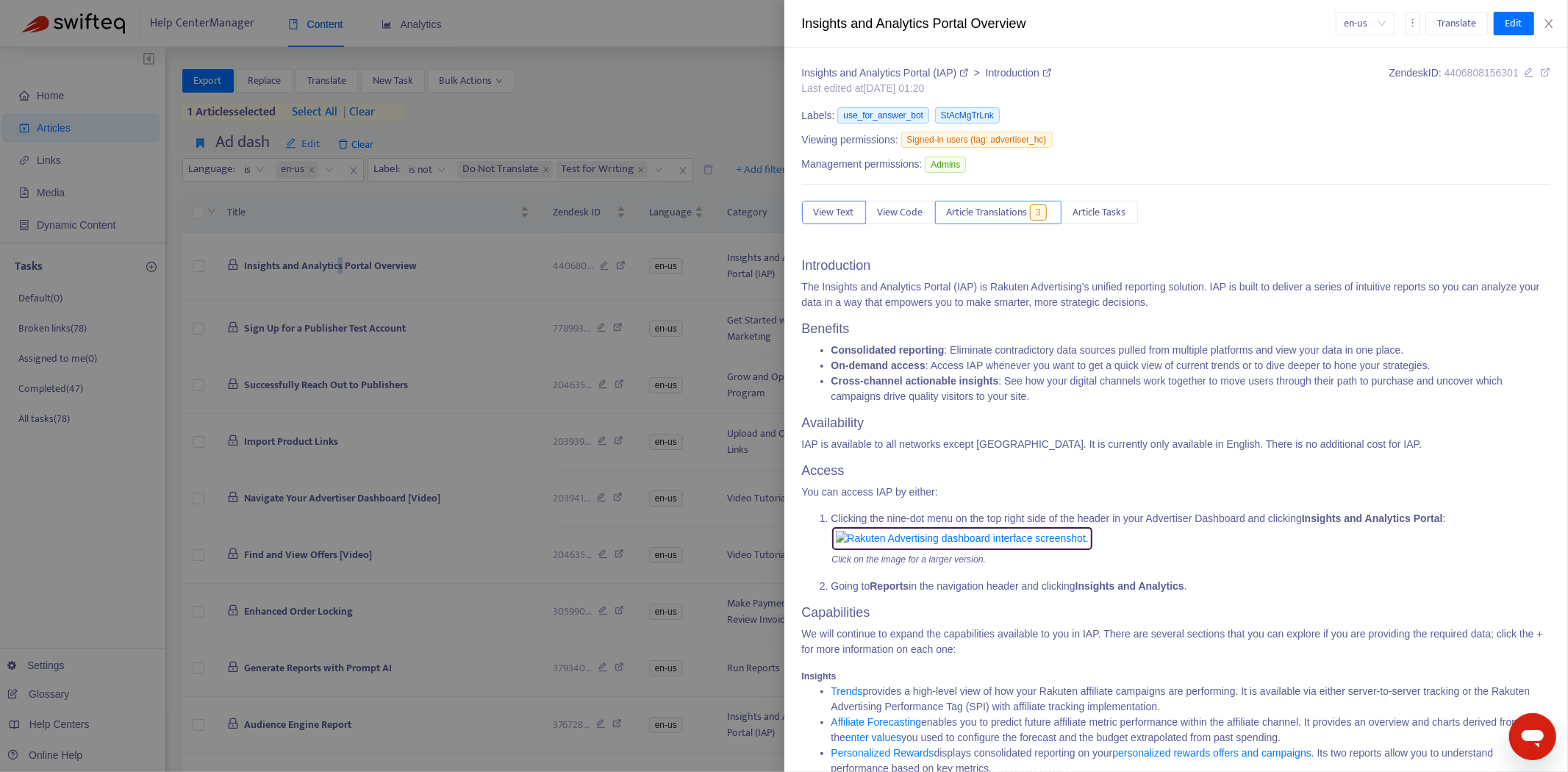
click at [985, 218] on span "Article Translations" at bounding box center [987, 213] width 81 height 17
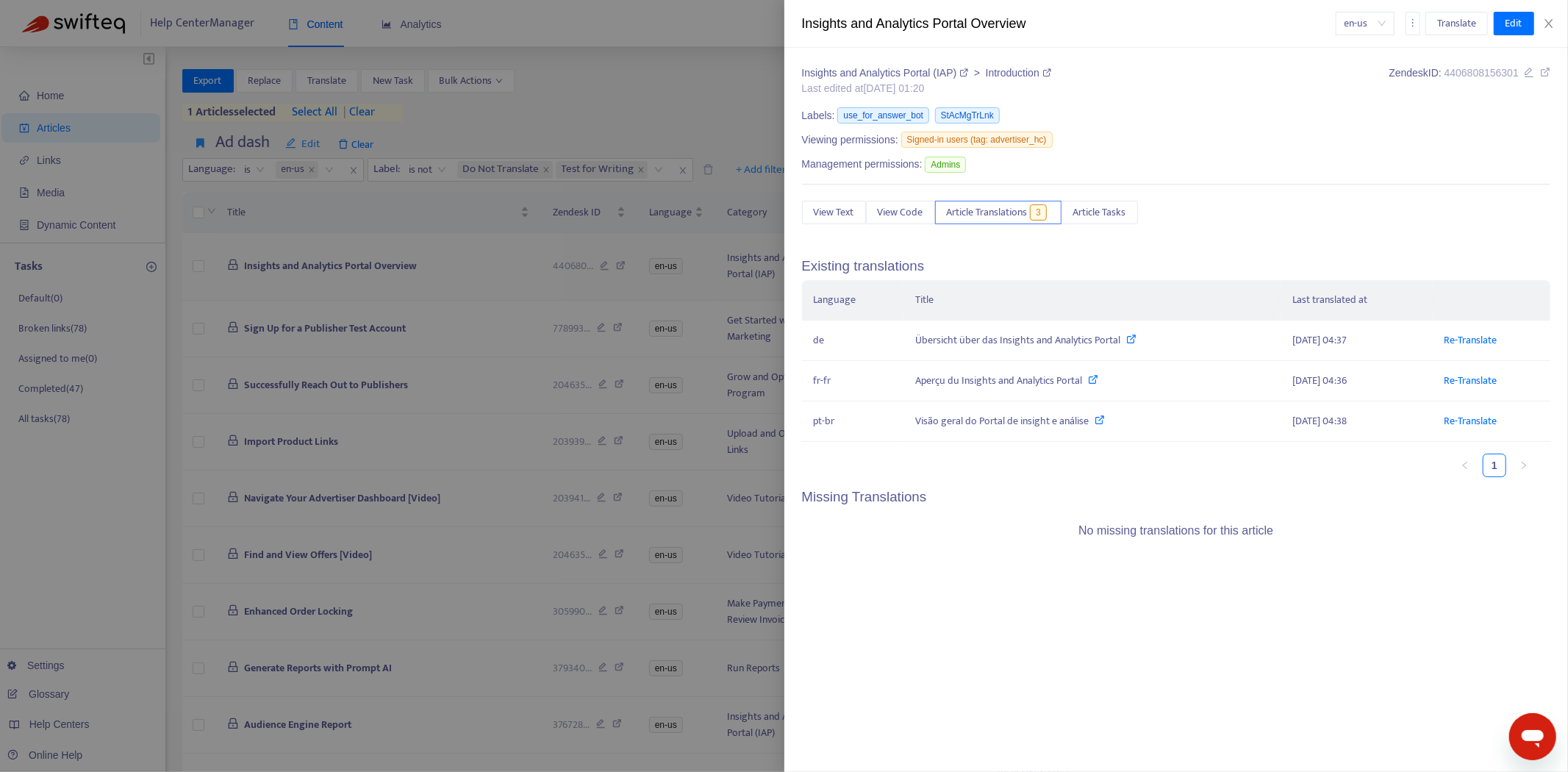
click at [336, 260] on div at bounding box center [784, 386] width 1568 height 772
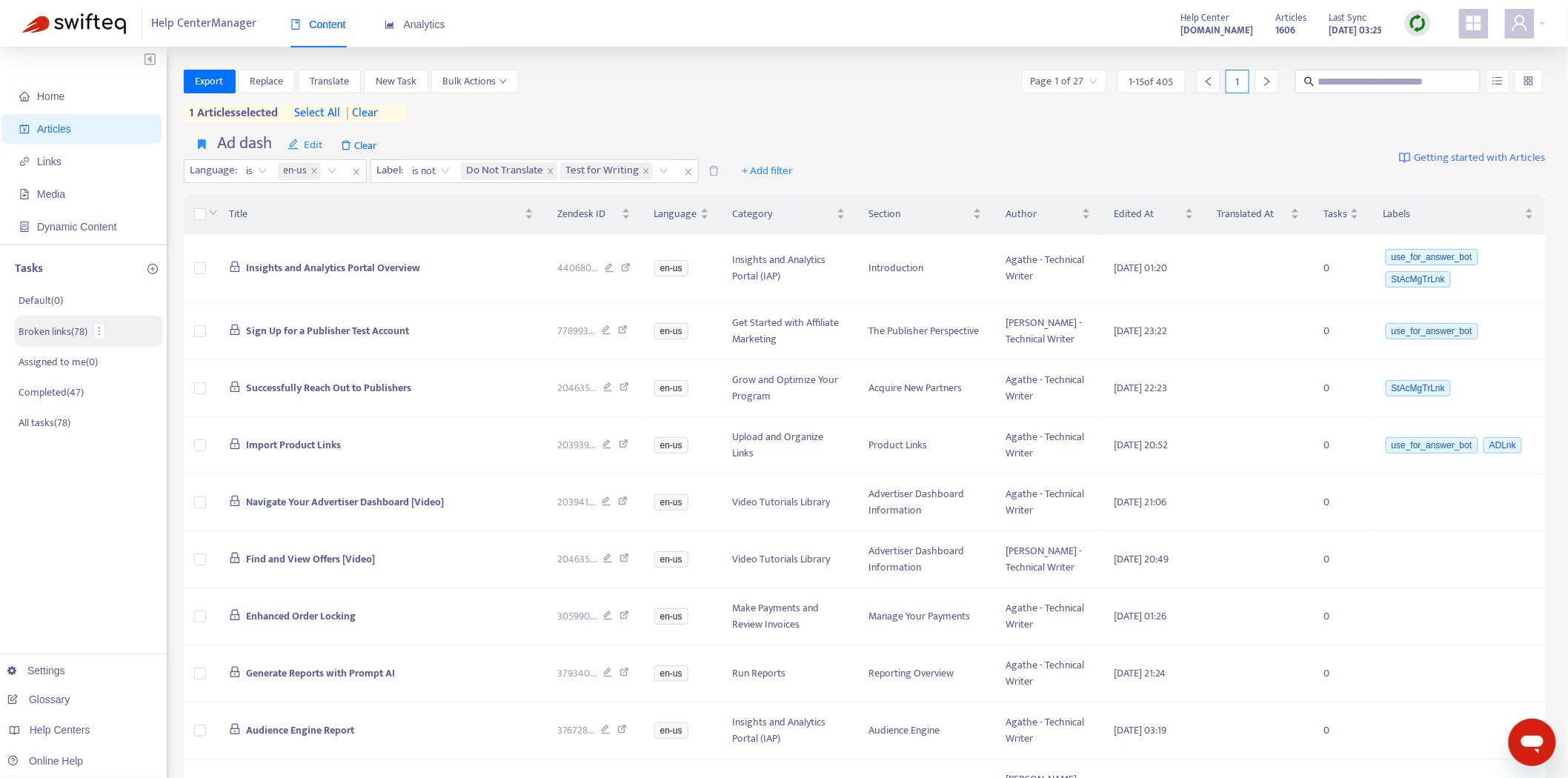
click at [45, 328] on p "Broken links ( 78 )" at bounding box center [53, 332] width 69 height 16
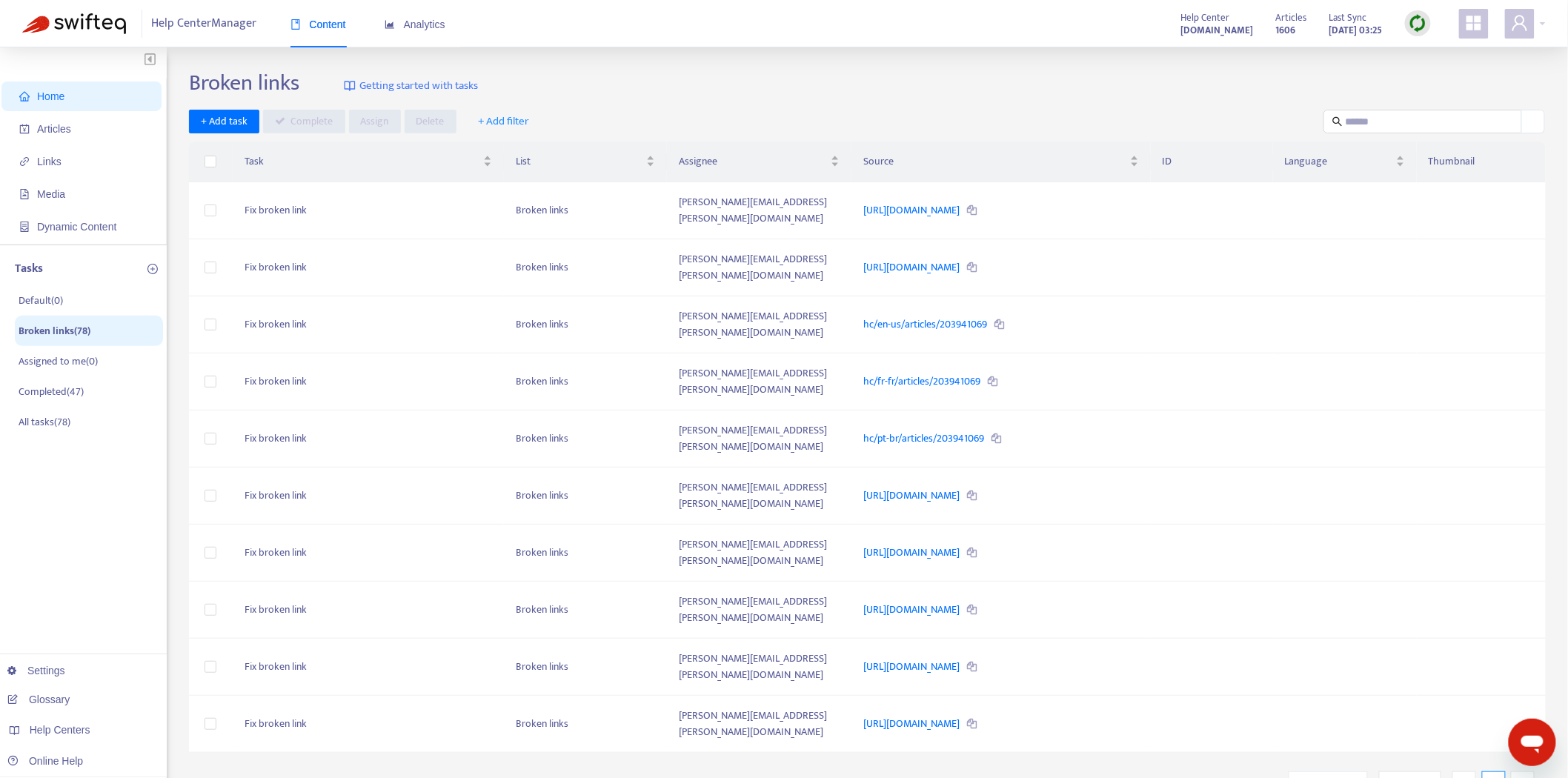
click at [1310, 772] on input "search" at bounding box center [1328, 783] width 62 height 23
click at [1276, 699] on span "10" at bounding box center [1292, 696] width 94 height 23
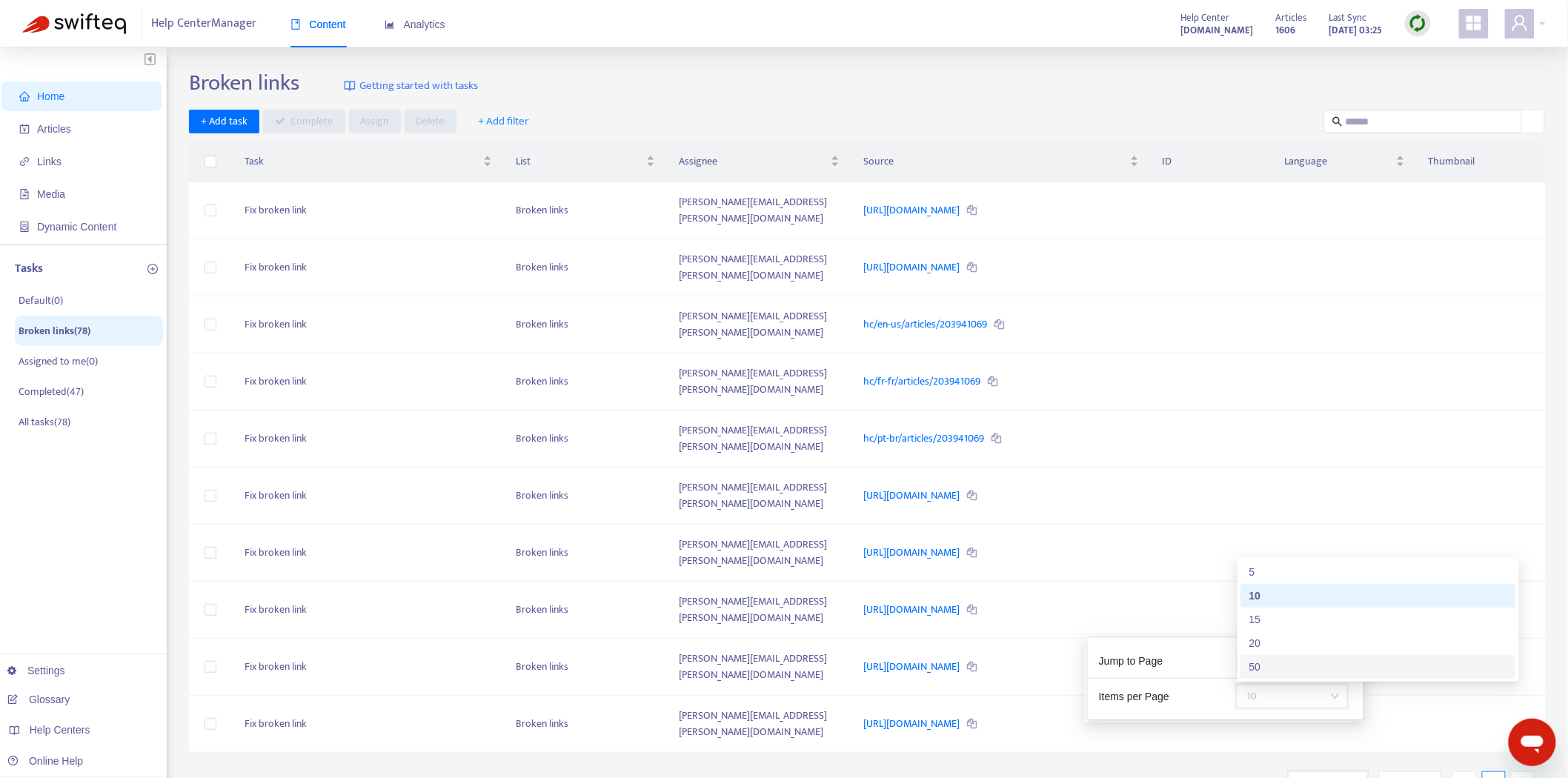
click at [1276, 672] on div "50" at bounding box center [1378, 667] width 258 height 17
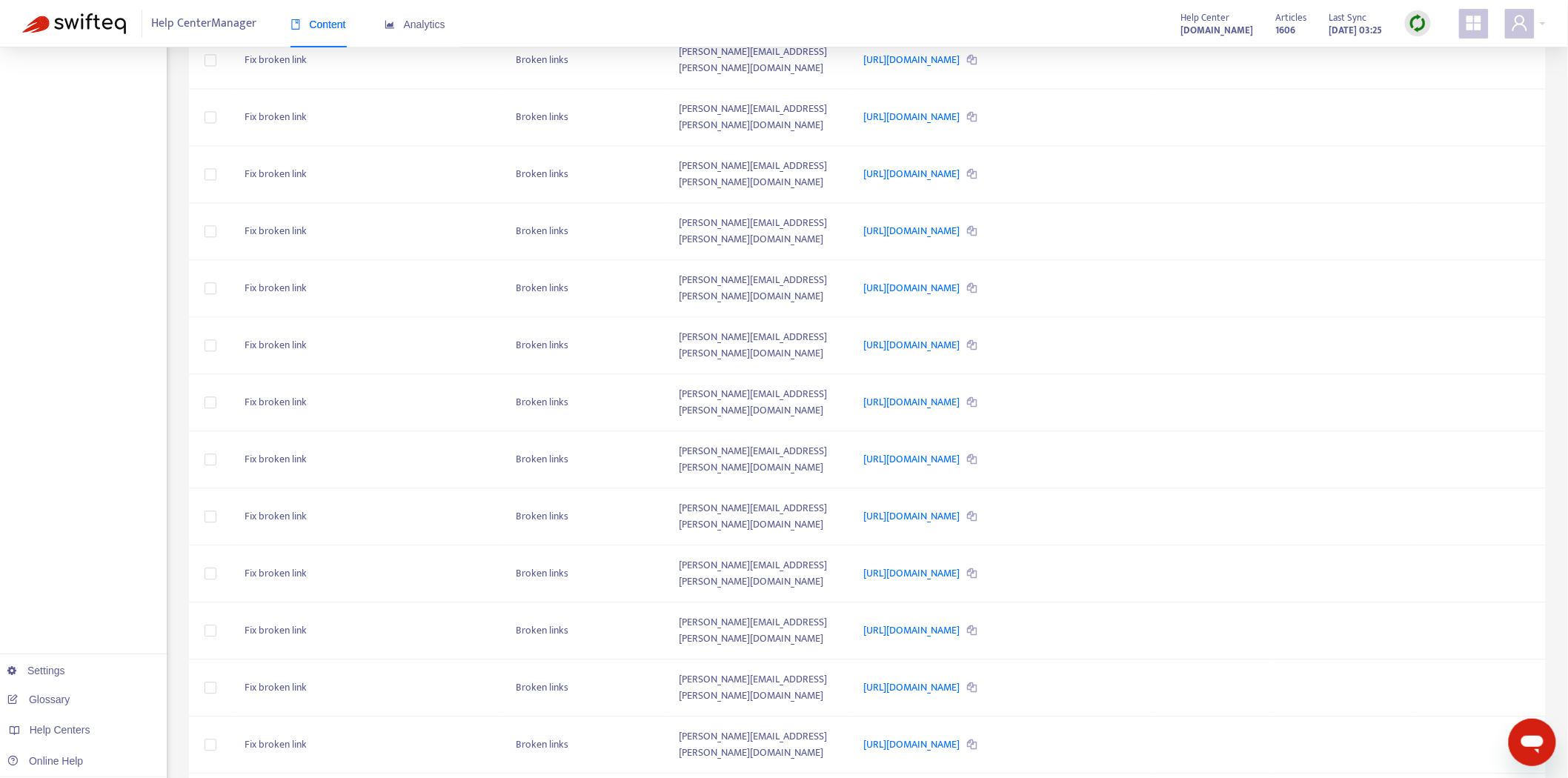
scroll to position [1503, 0]
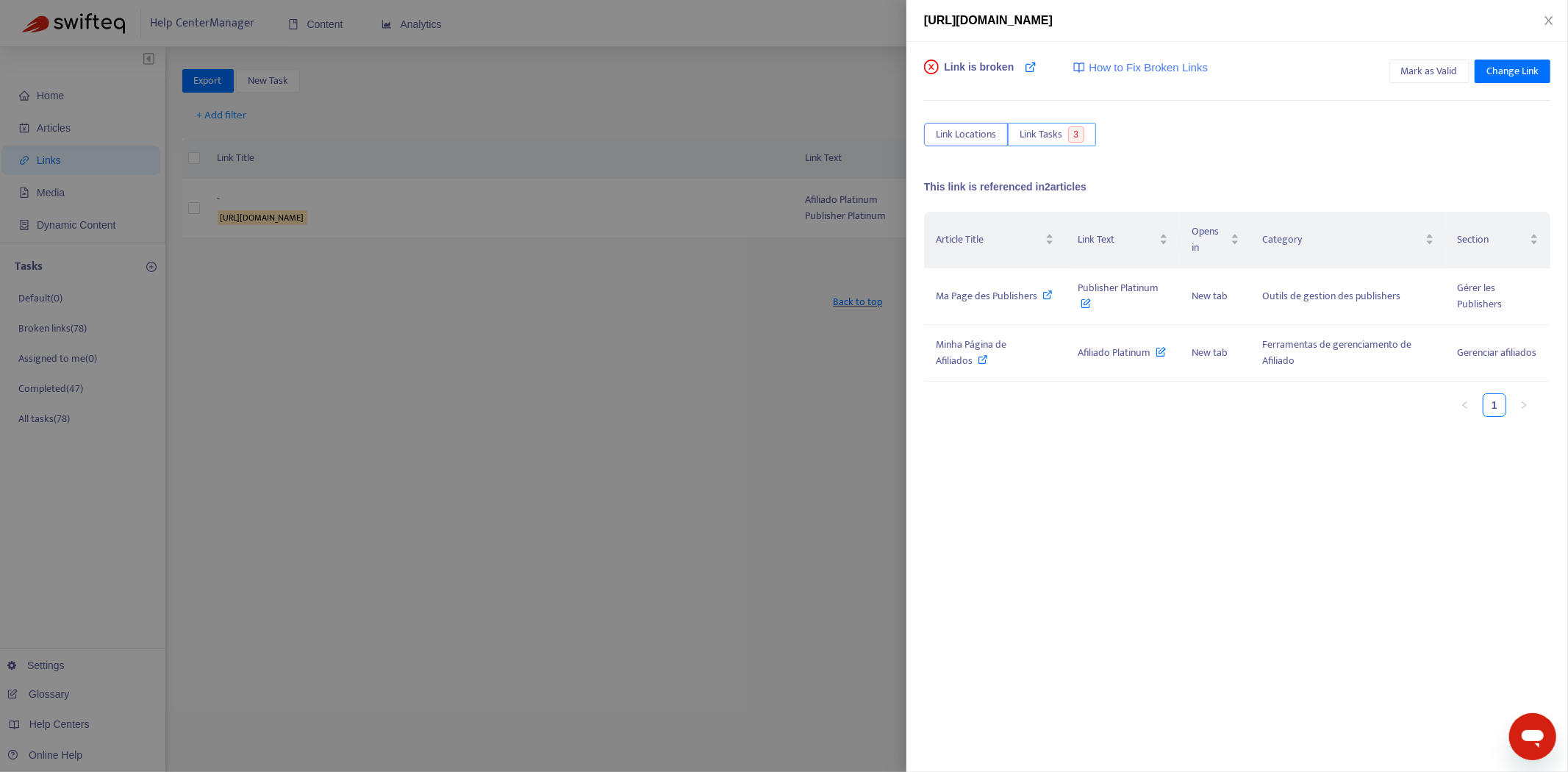
click at [1046, 130] on span "Link Tasks" at bounding box center [1040, 135] width 42 height 17
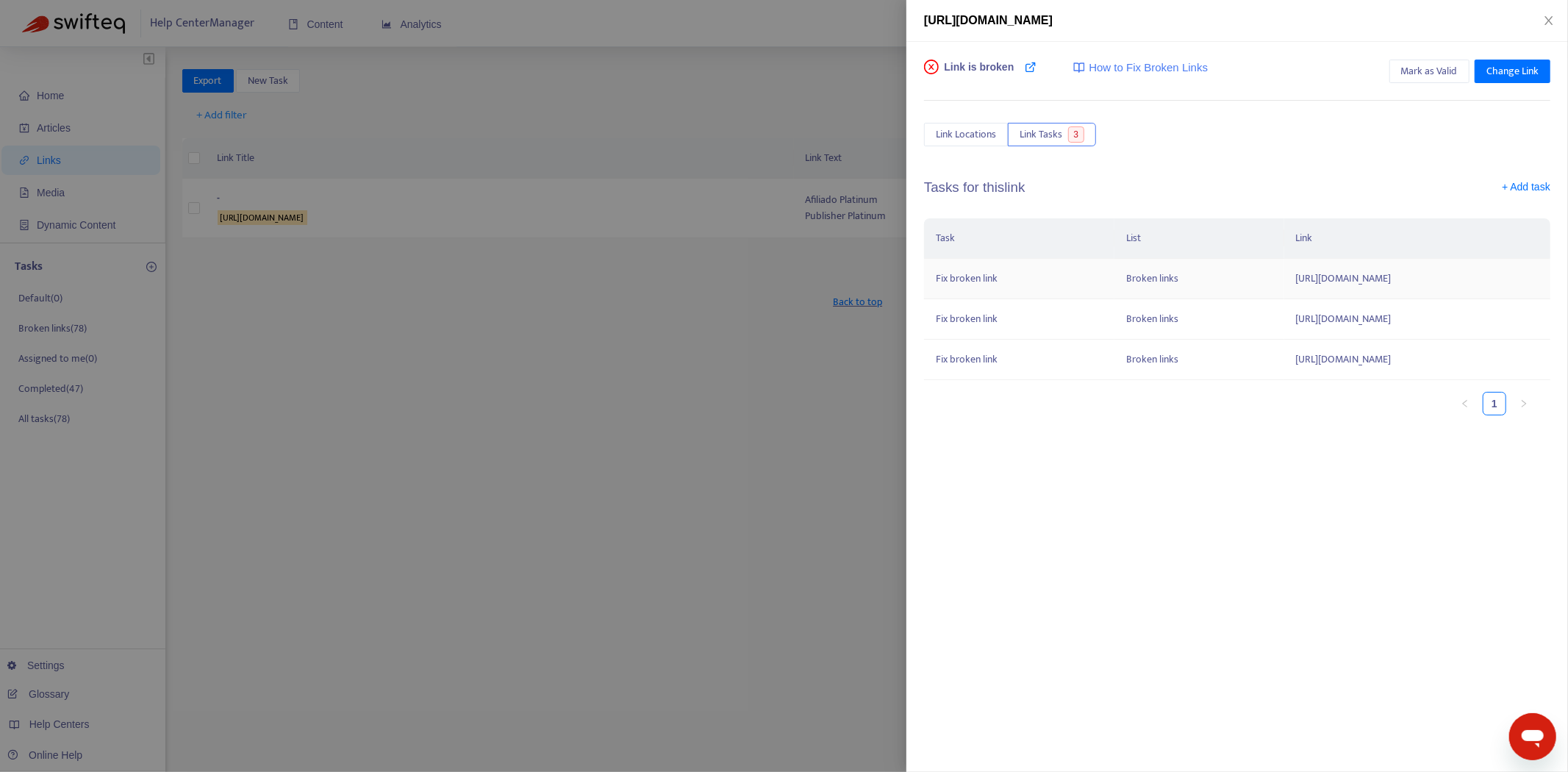
drag, startPoint x: 1150, startPoint y: 276, endPoint x: 1441, endPoint y: 284, distance: 291.1
click at [1441, 284] on td "[URL][DOMAIN_NAME]" at bounding box center [1416, 279] width 266 height 41
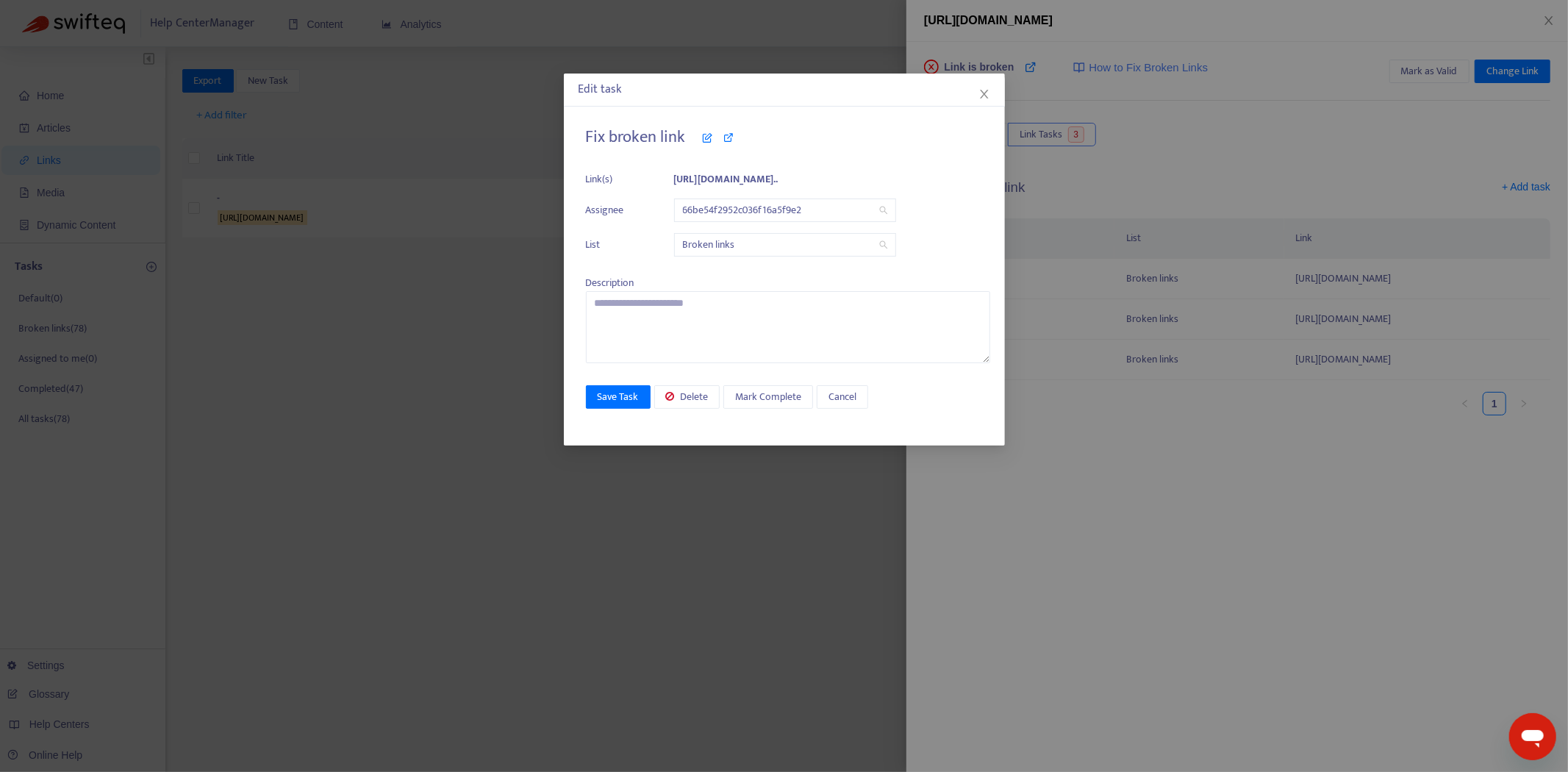
copy td "[URL][DOMAIN_NAME]"
click at [981, 95] on icon "close" at bounding box center [984, 94] width 12 height 12
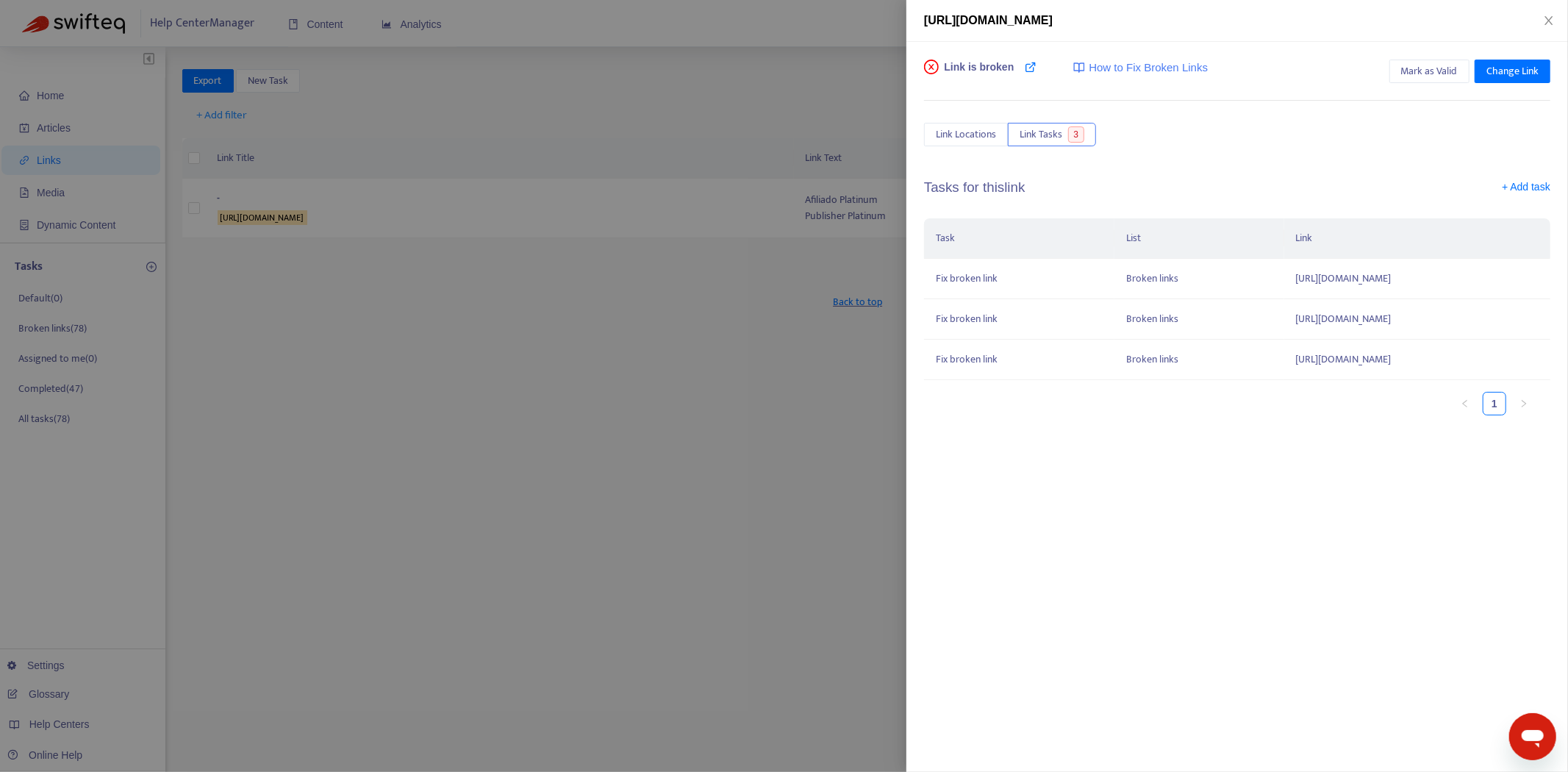
click at [1119, 248] on th "List" at bounding box center [1198, 238] width 169 height 41
click at [1026, 70] on icon at bounding box center [1030, 67] width 12 height 12
click at [976, 131] on span "Link Locations" at bounding box center [965, 135] width 60 height 17
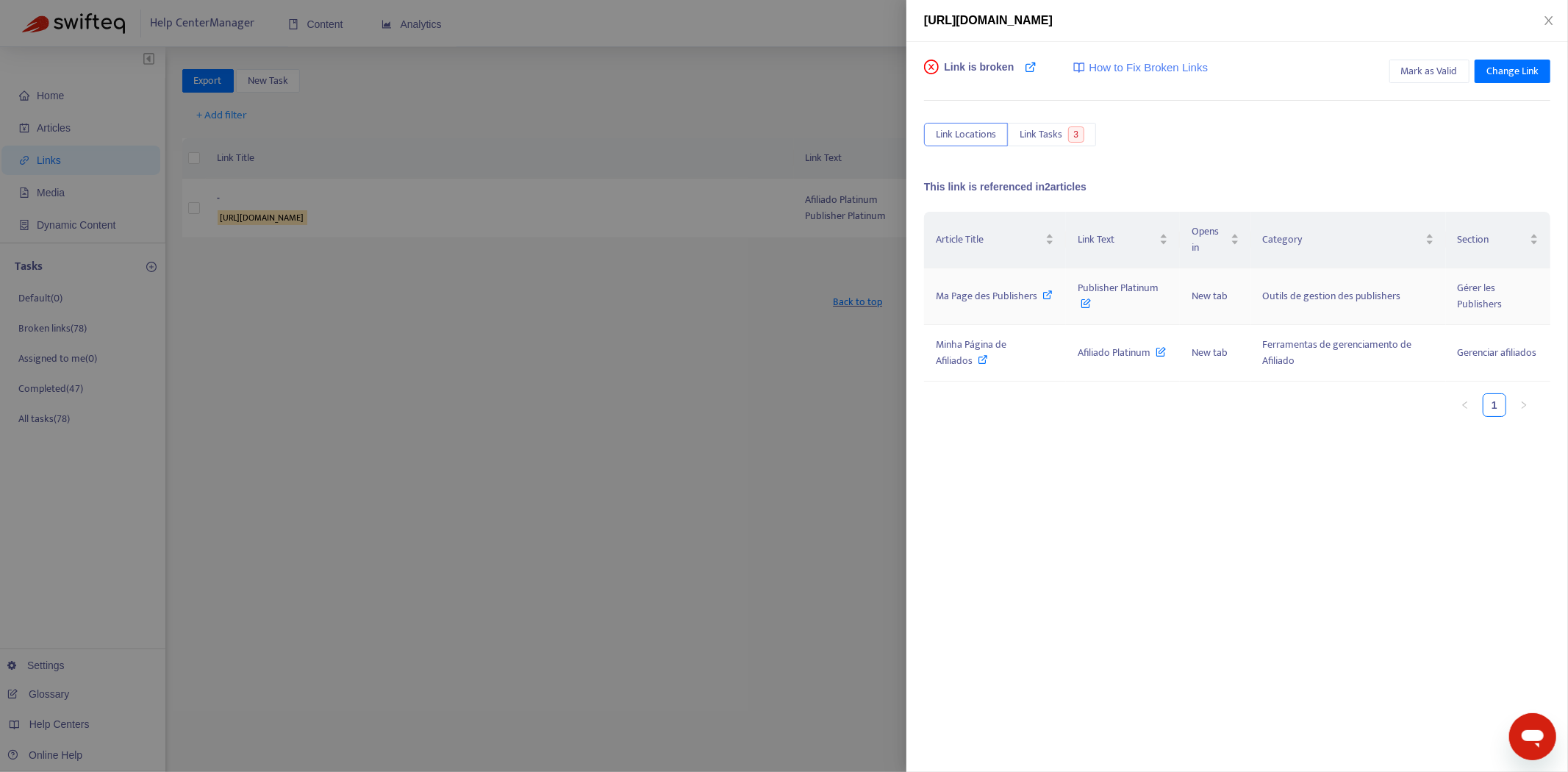
click at [999, 292] on span "Ma Page des Publishers" at bounding box center [986, 296] width 101 height 17
